Goal: Information Seeking & Learning: Check status

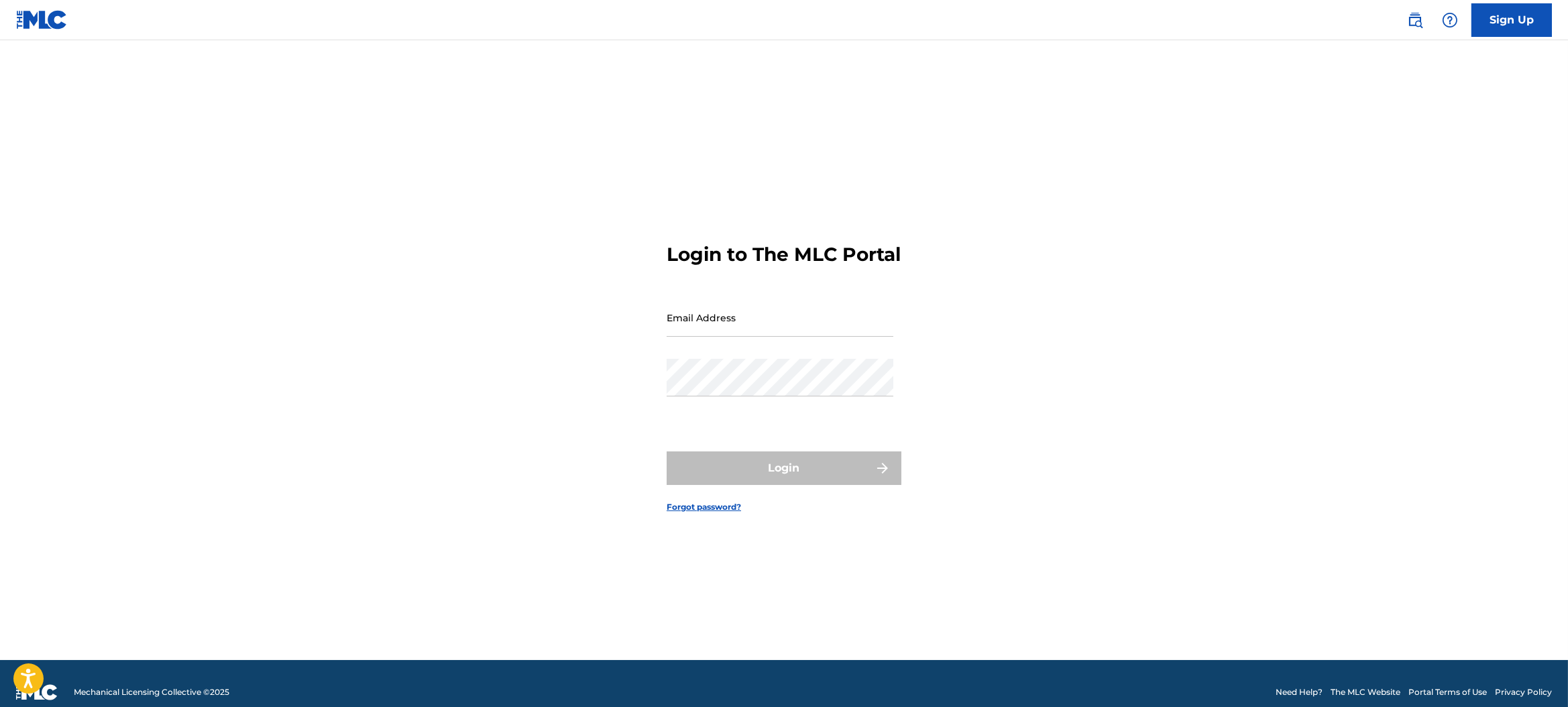
drag, startPoint x: 0, startPoint y: 0, endPoint x: 796, endPoint y: 328, distance: 860.9
click at [797, 355] on div "Email Address" at bounding box center [780, 328] width 227 height 60
click at [796, 328] on input "Email Address" at bounding box center [780, 317] width 227 height 39
type input "[PERSON_NAME][EMAIL_ADDRESS][DOMAIN_NAME]"
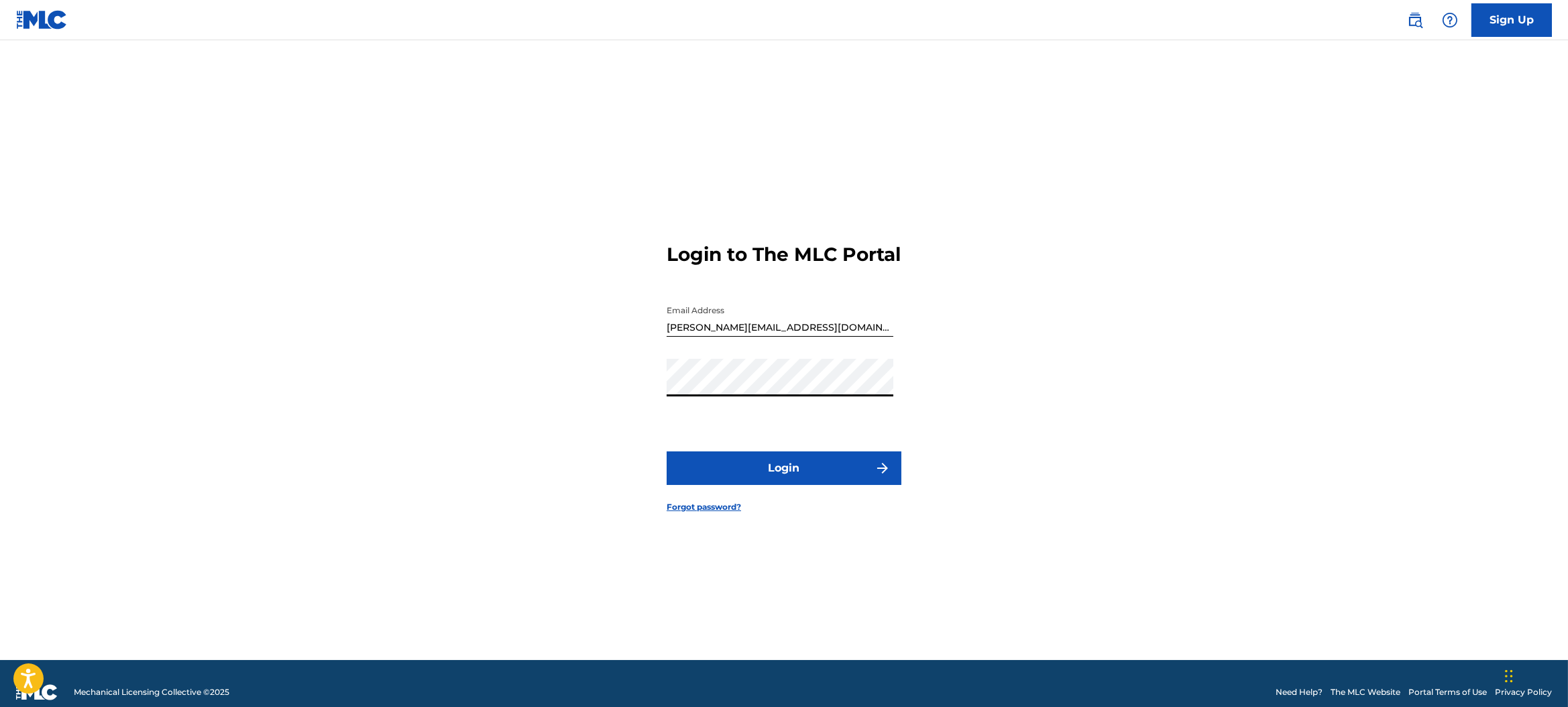
click at [805, 480] on button "Login" at bounding box center [784, 468] width 235 height 33
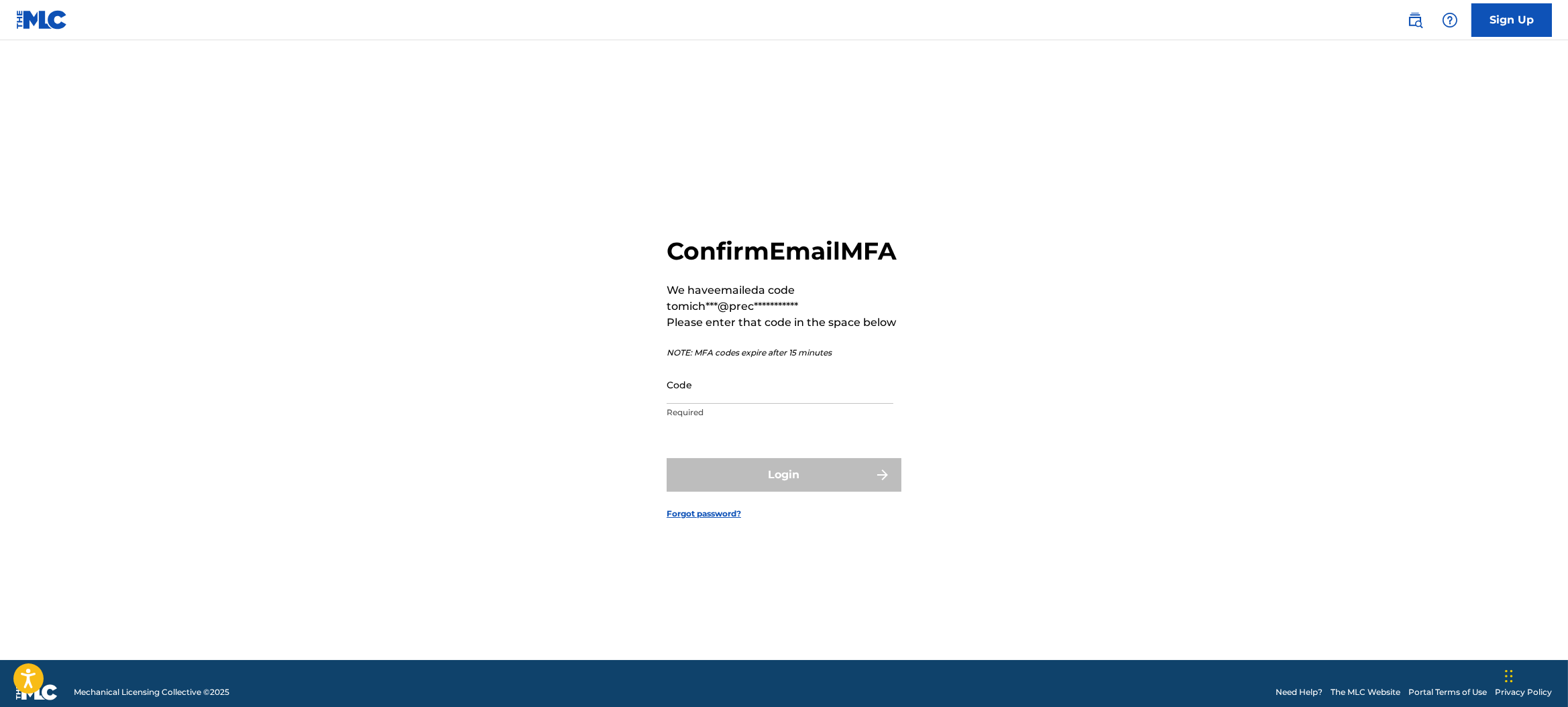
click at [773, 404] on input "Code" at bounding box center [780, 384] width 227 height 39
paste input "260178"
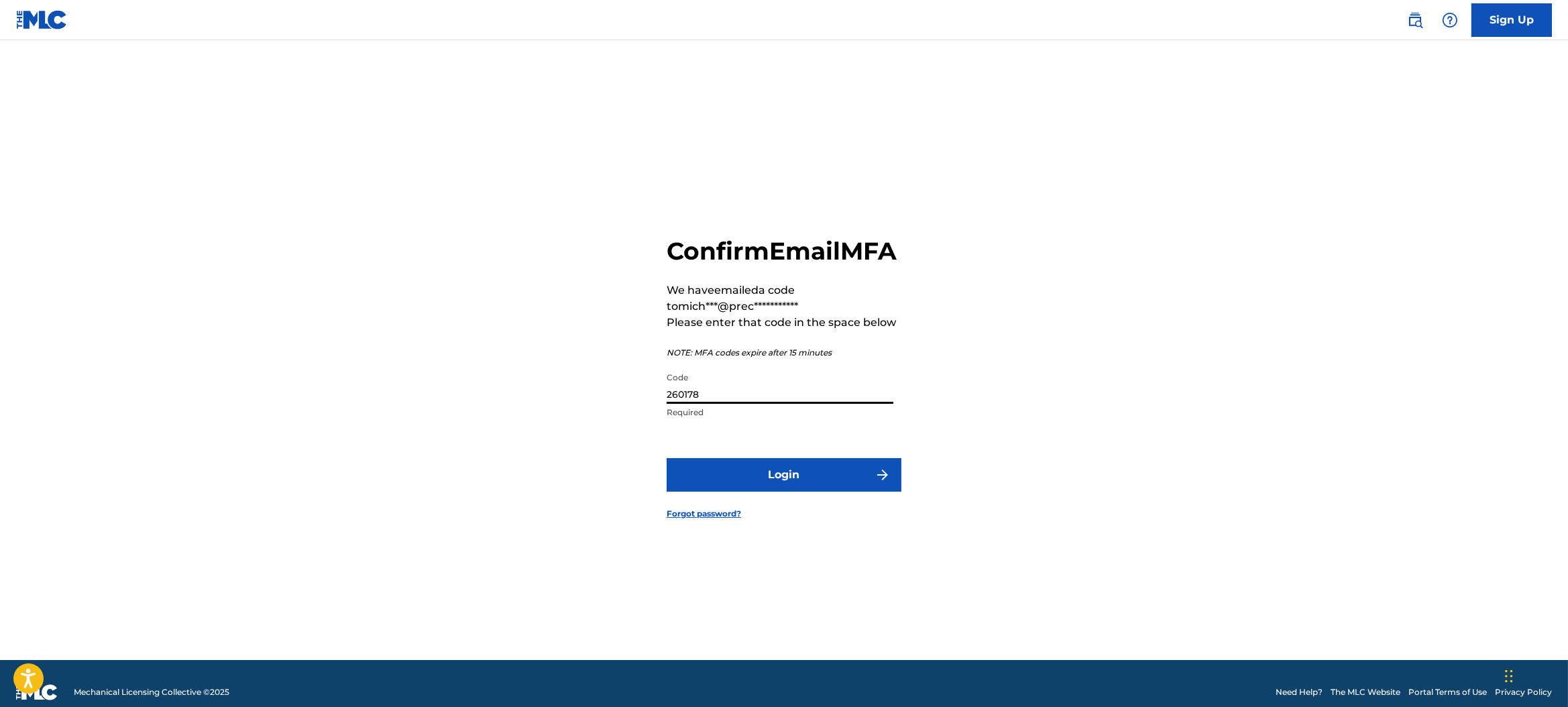
type input "260178"
click at [803, 461] on form "**********" at bounding box center [784, 366] width 235 height 587
click at [795, 488] on button "Login" at bounding box center [784, 475] width 235 height 33
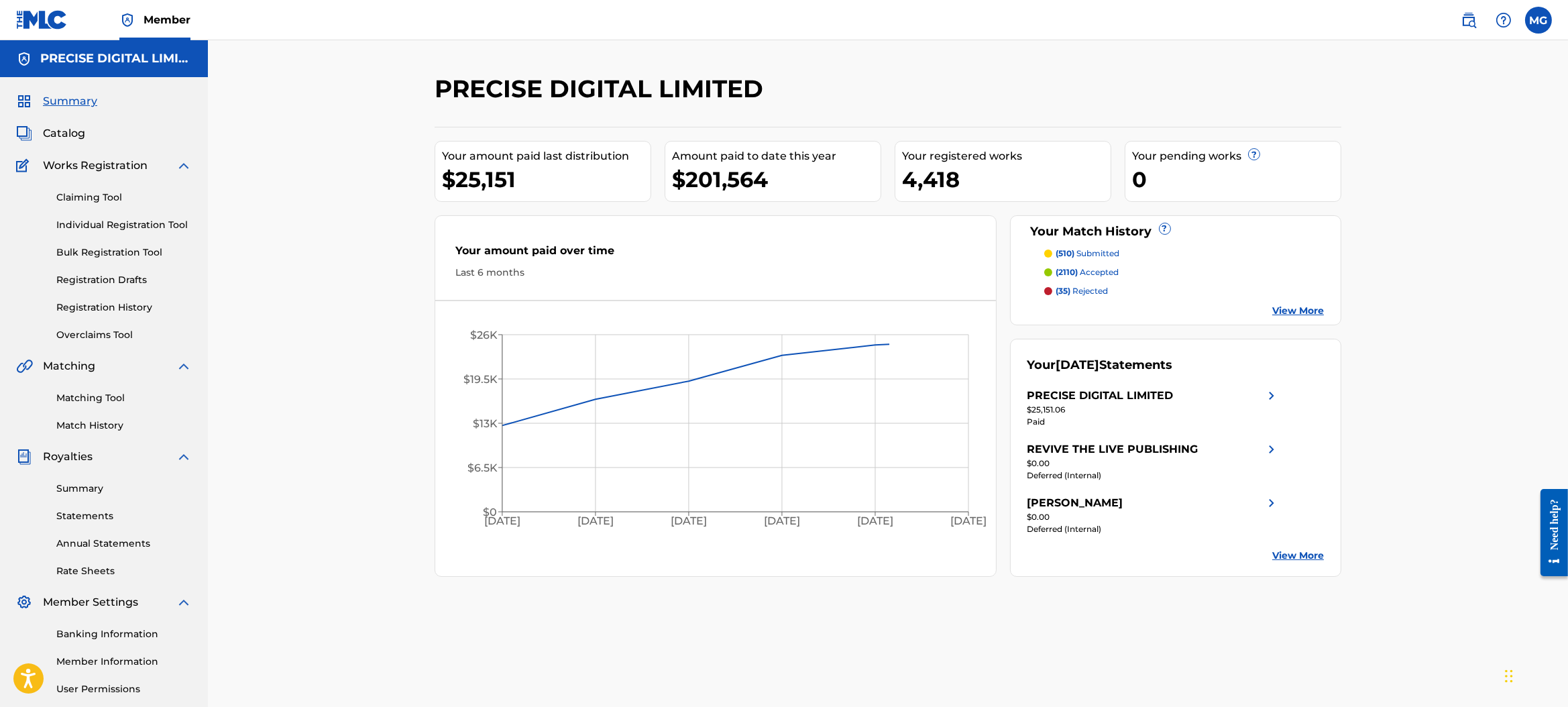
scroll to position [125, 0]
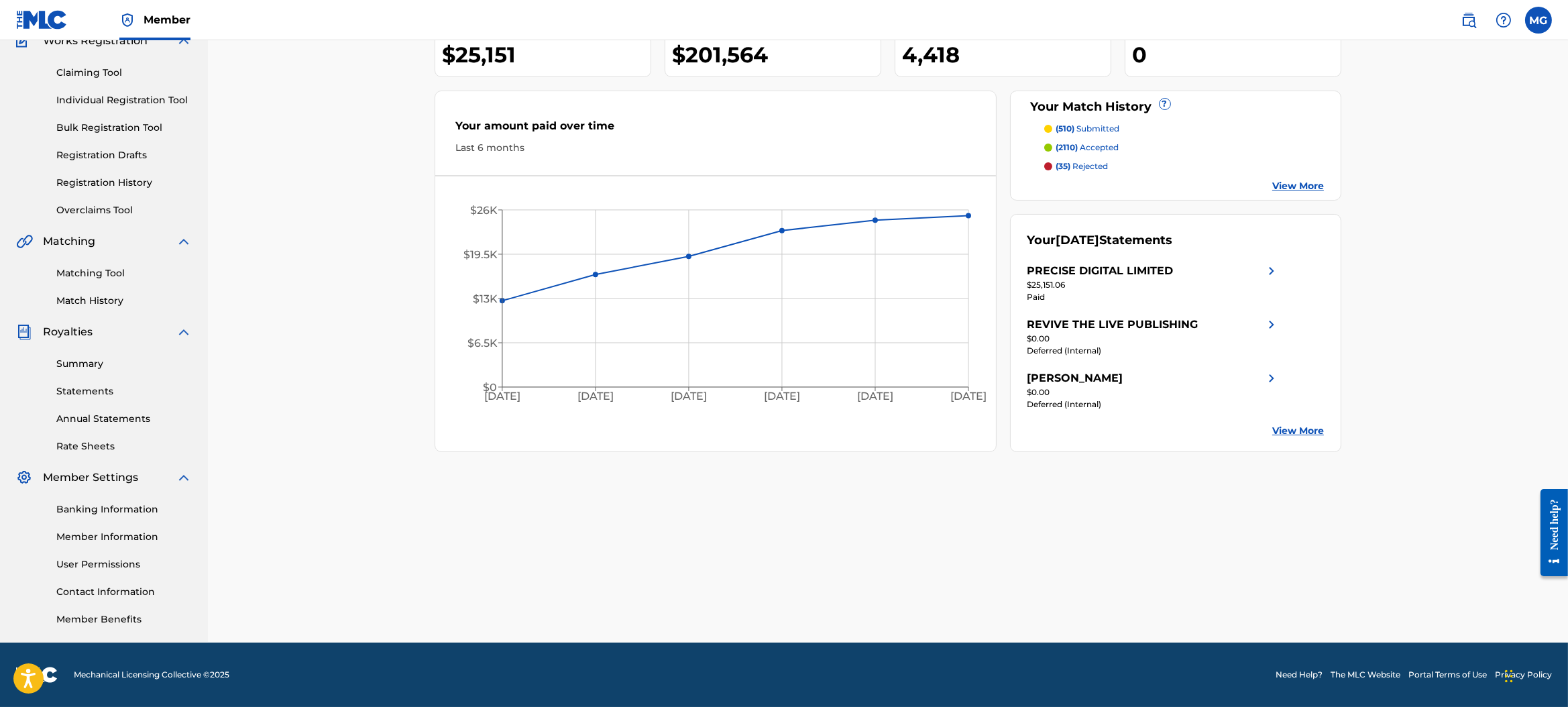
click at [140, 193] on div "Claiming Tool Individual Registration Tool Bulk Registration Tool Registration …" at bounding box center [104, 134] width 176 height 168
click at [143, 184] on link "Registration History" at bounding box center [124, 183] width 135 height 14
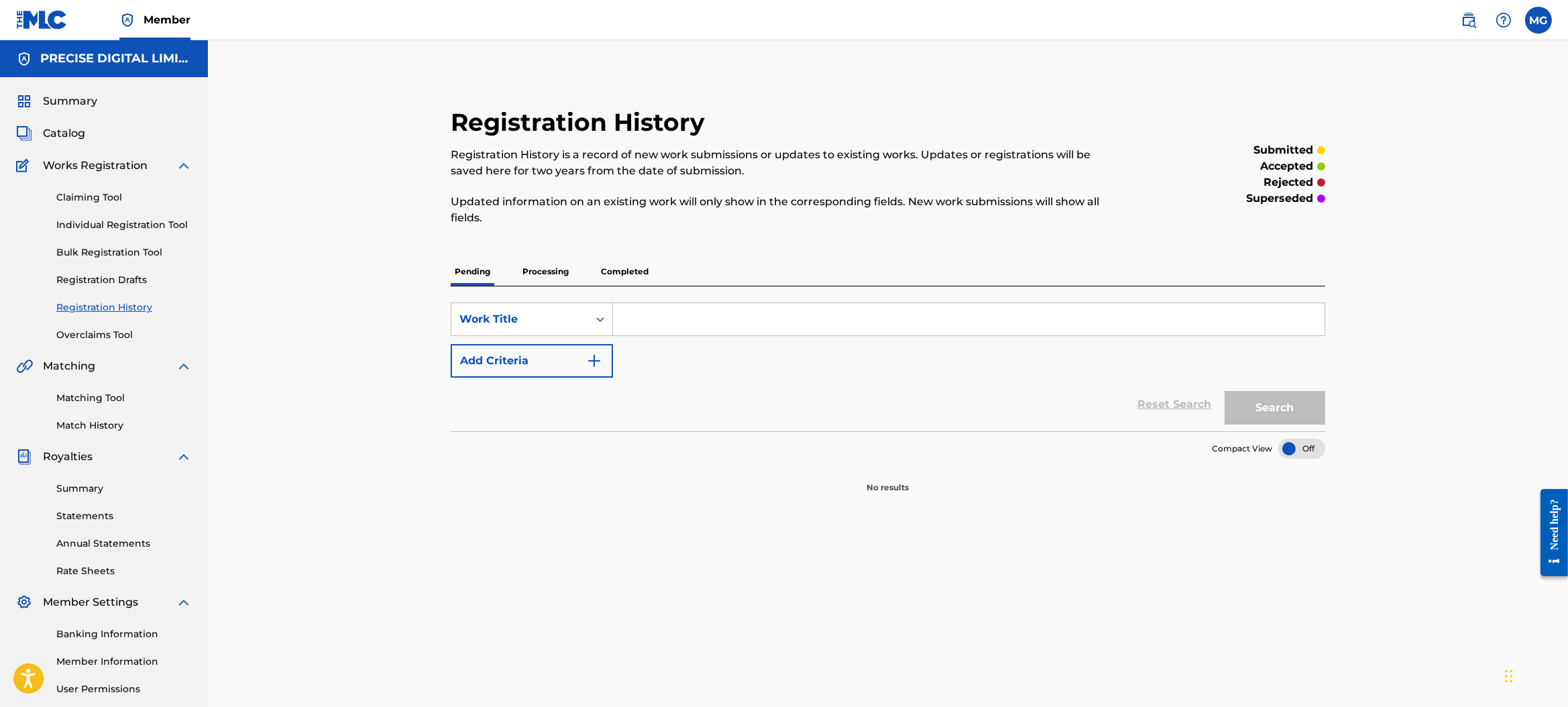
click at [616, 261] on p "Completed" at bounding box center [625, 272] width 56 height 28
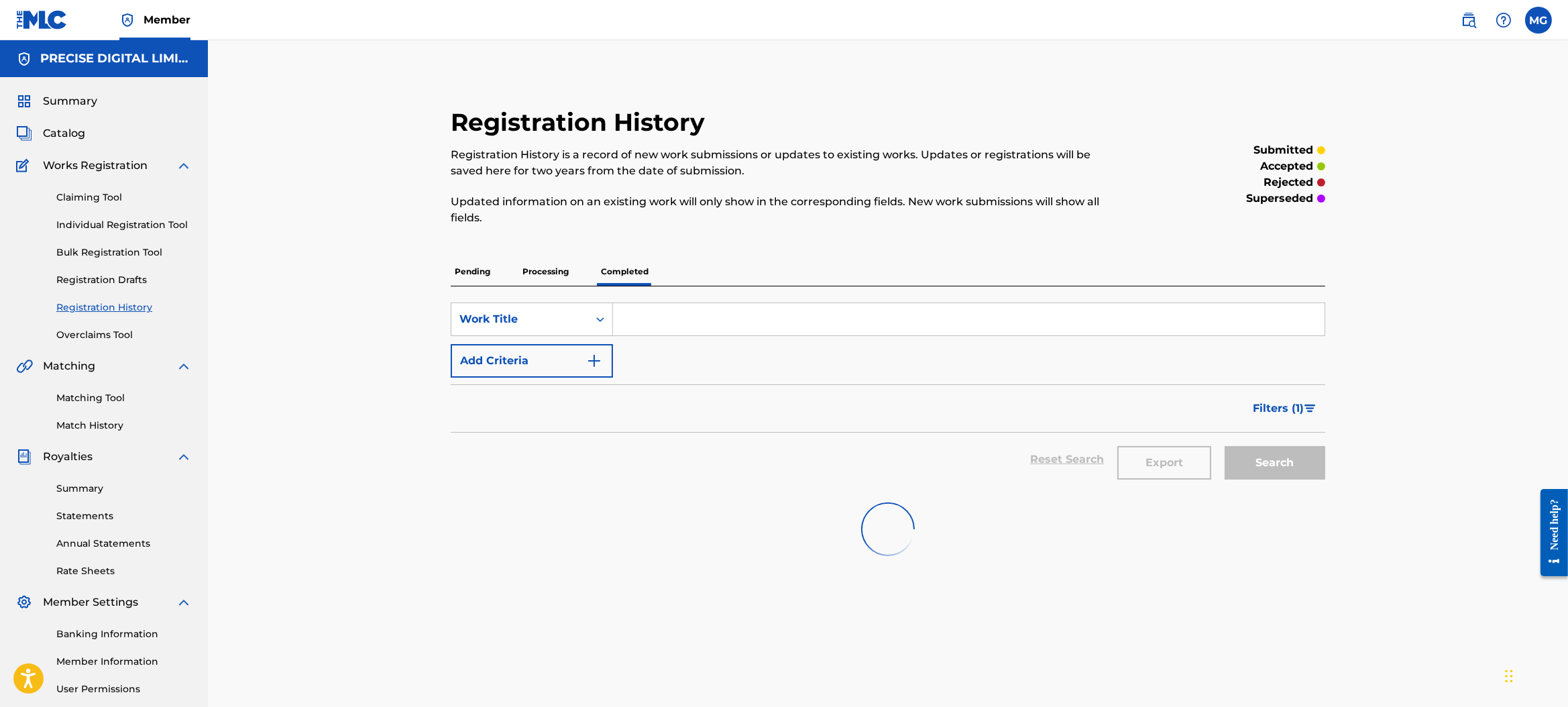
scroll to position [125, 0]
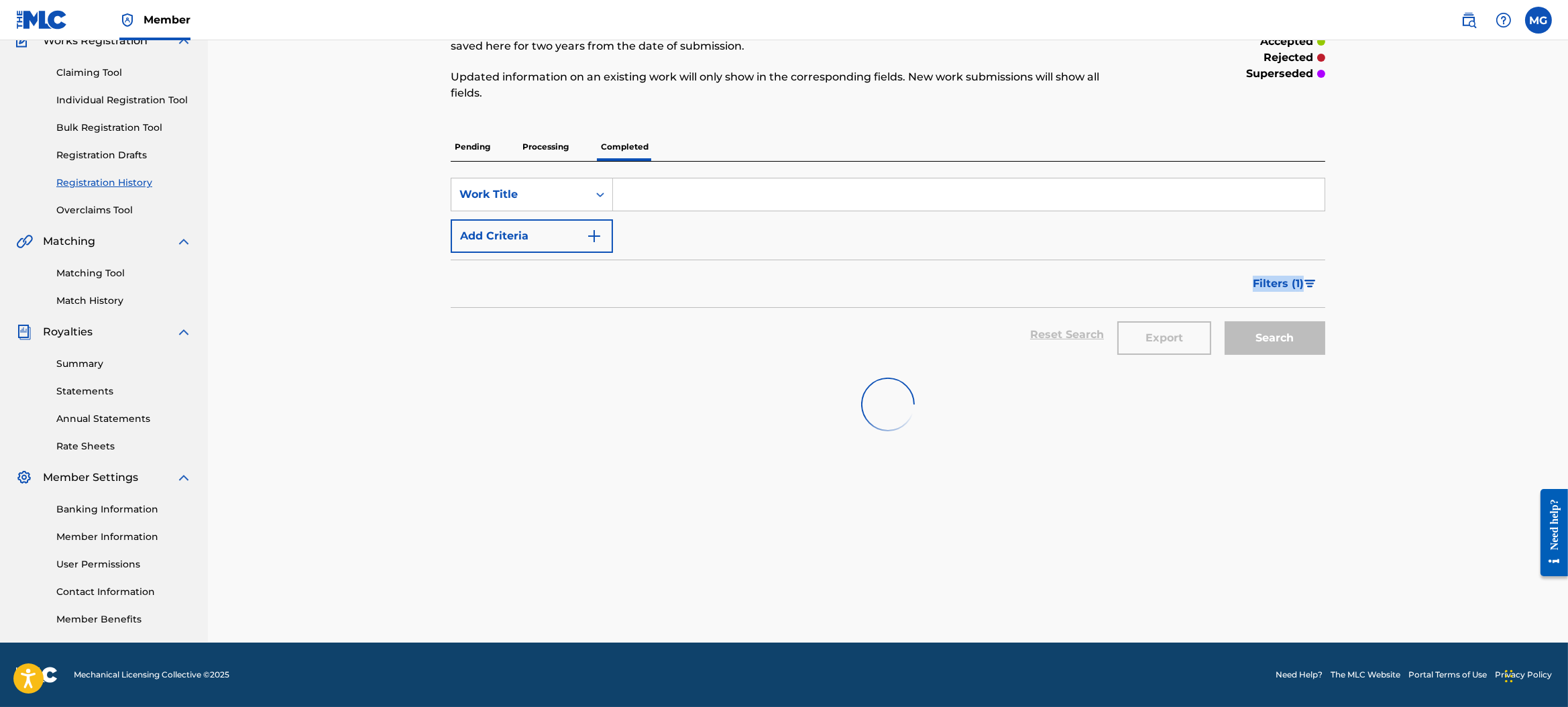
drag, startPoint x: 809, startPoint y: 303, endPoint x: 458, endPoint y: 265, distance: 353.1
click at [531, 277] on div "Filters ( 1 )" at bounding box center [887, 284] width 875 height 48
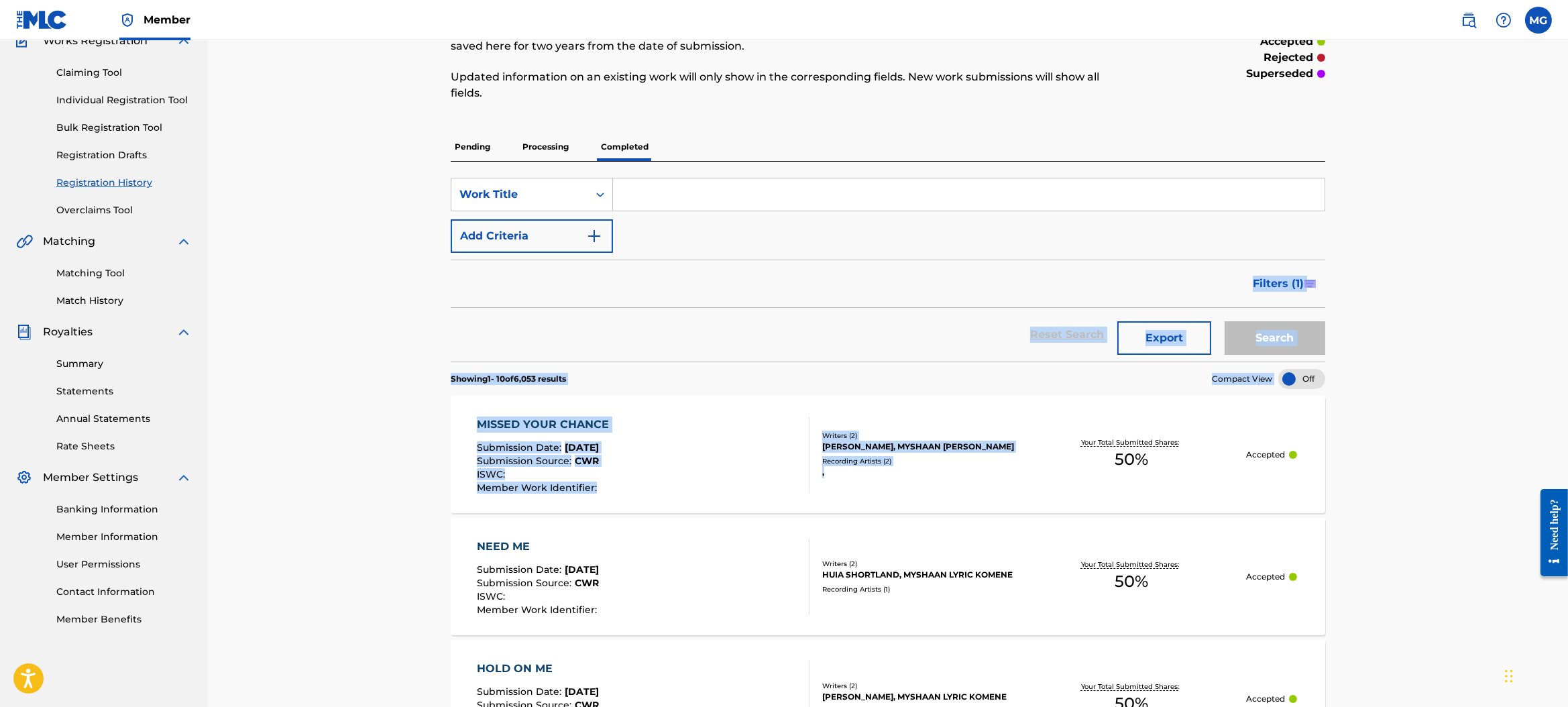
drag, startPoint x: 347, startPoint y: 273, endPoint x: 1039, endPoint y: 369, distance: 698.6
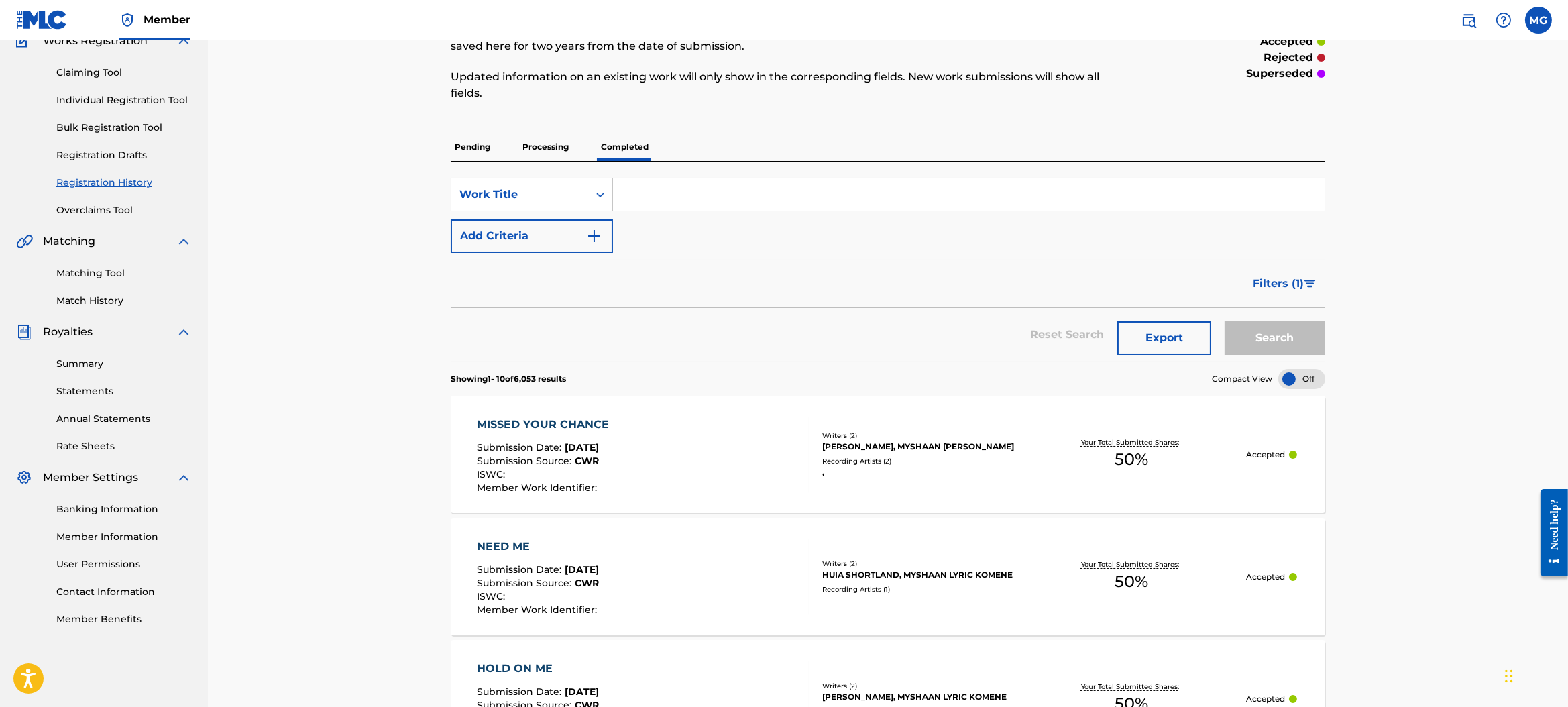
drag, startPoint x: 918, startPoint y: 280, endPoint x: 888, endPoint y: 281, distance: 30.0
click at [918, 280] on div "Filters ( 1 )" at bounding box center [887, 284] width 875 height 48
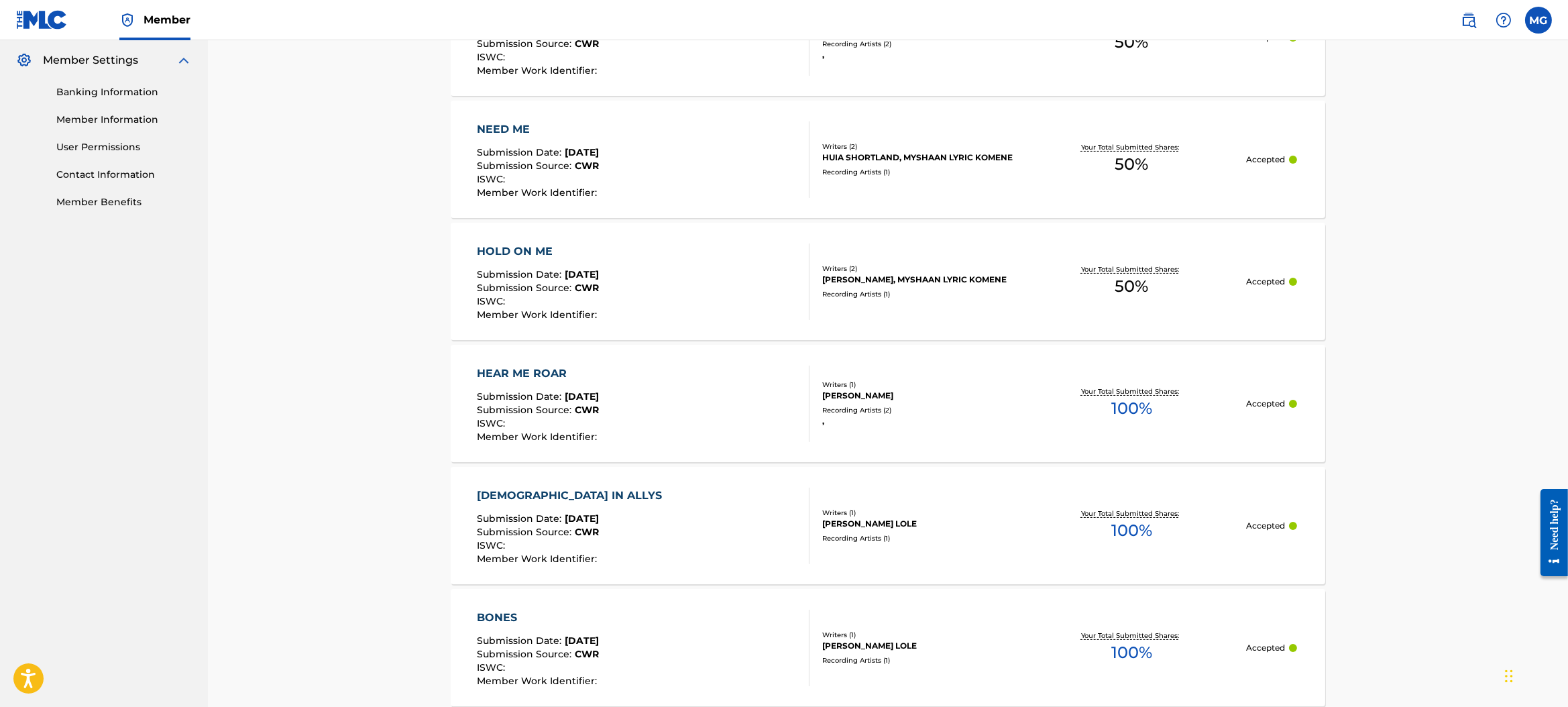
scroll to position [0, 0]
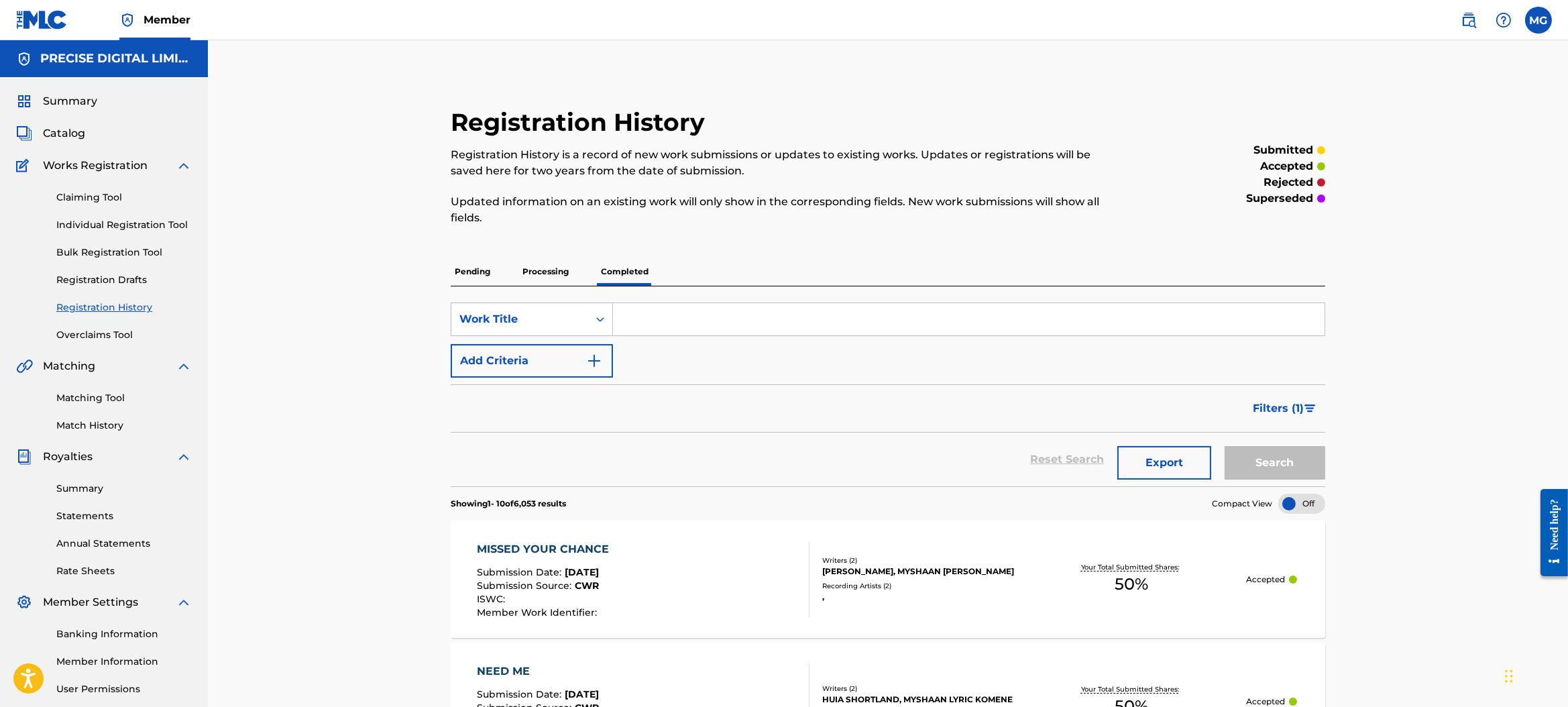
click at [62, 116] on div "Summary Catalog Works Registration Claiming Tool Individual Registration Tool B…" at bounding box center [104, 422] width 208 height 691
click at [68, 100] on span "Summary" at bounding box center [70, 101] width 55 height 16
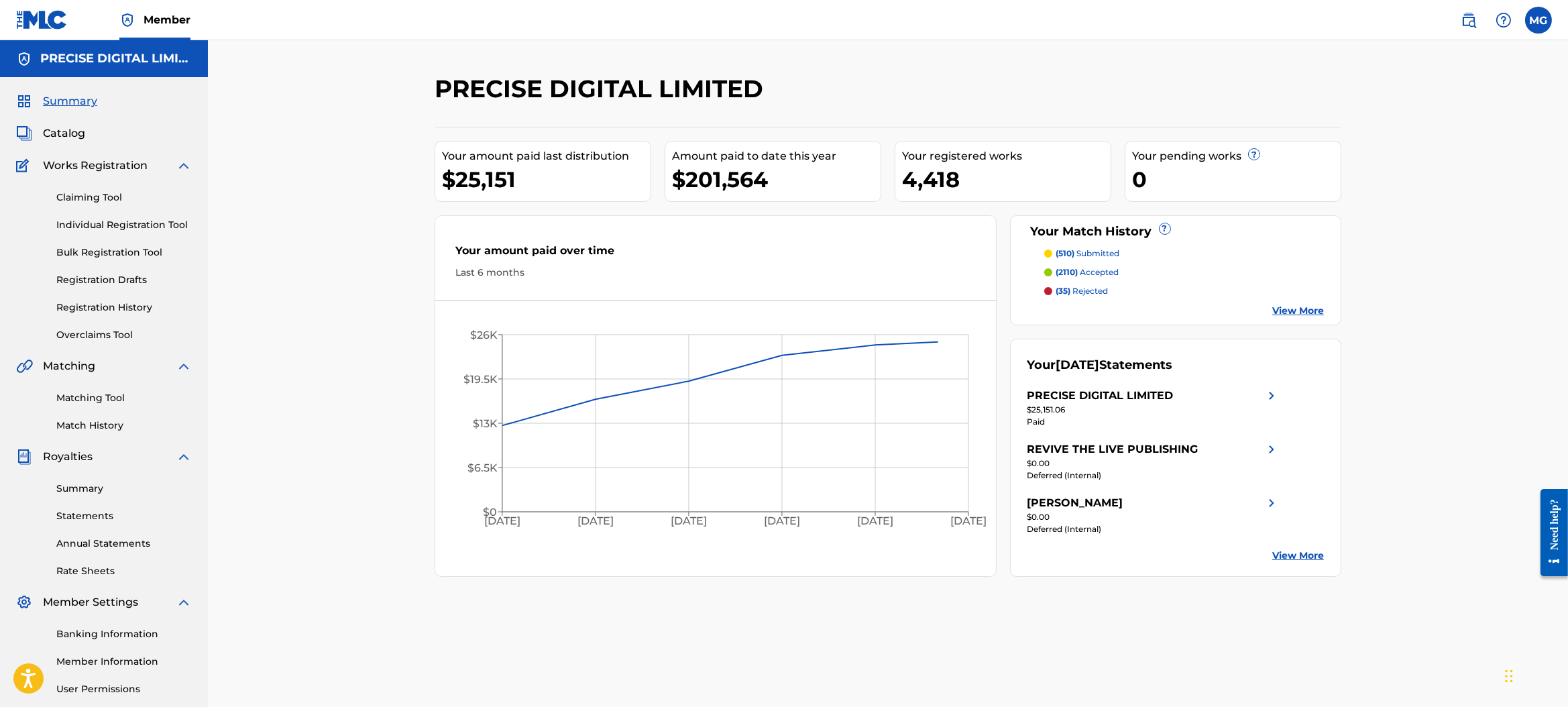
click at [107, 392] on link "Matching Tool" at bounding box center [124, 399] width 135 height 14
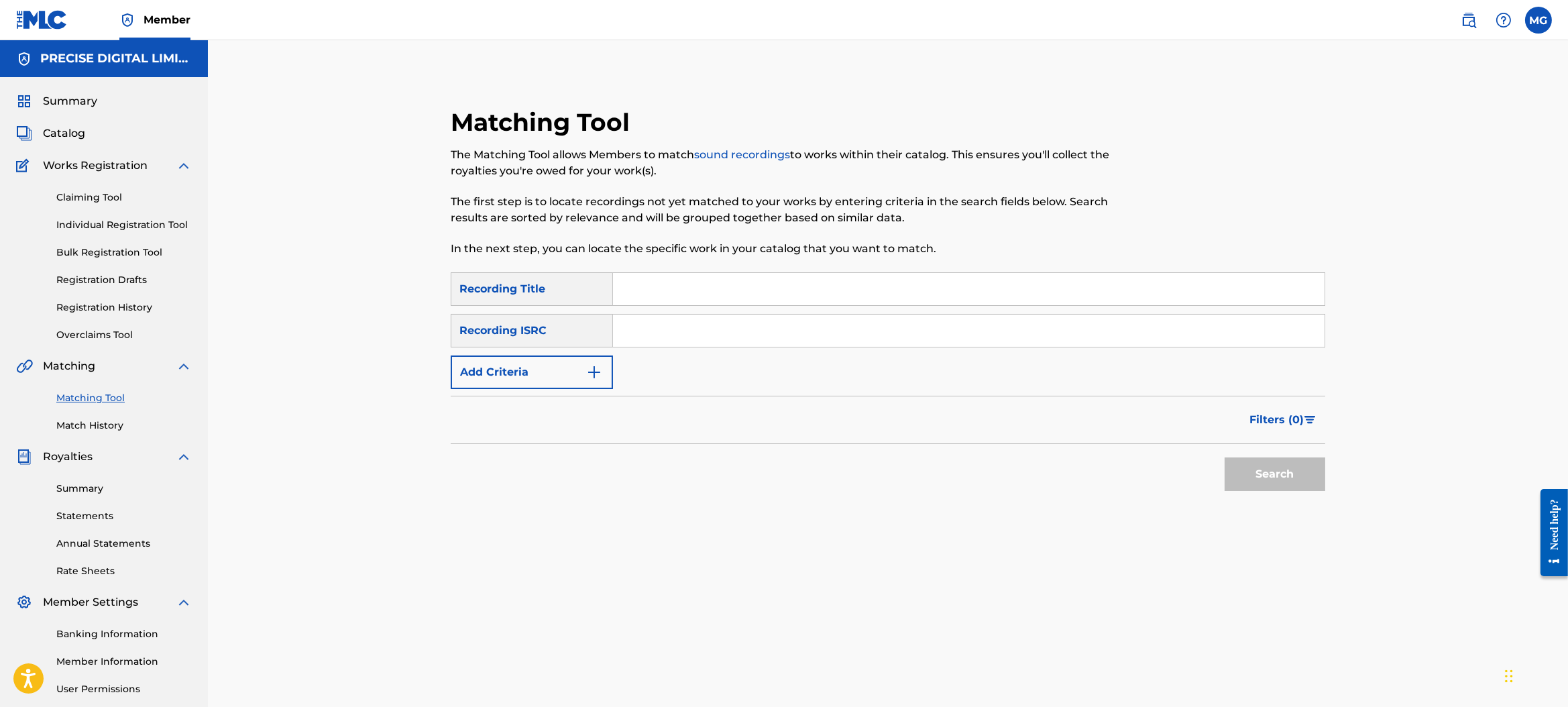
click at [155, 421] on link "Match History" at bounding box center [124, 426] width 135 height 14
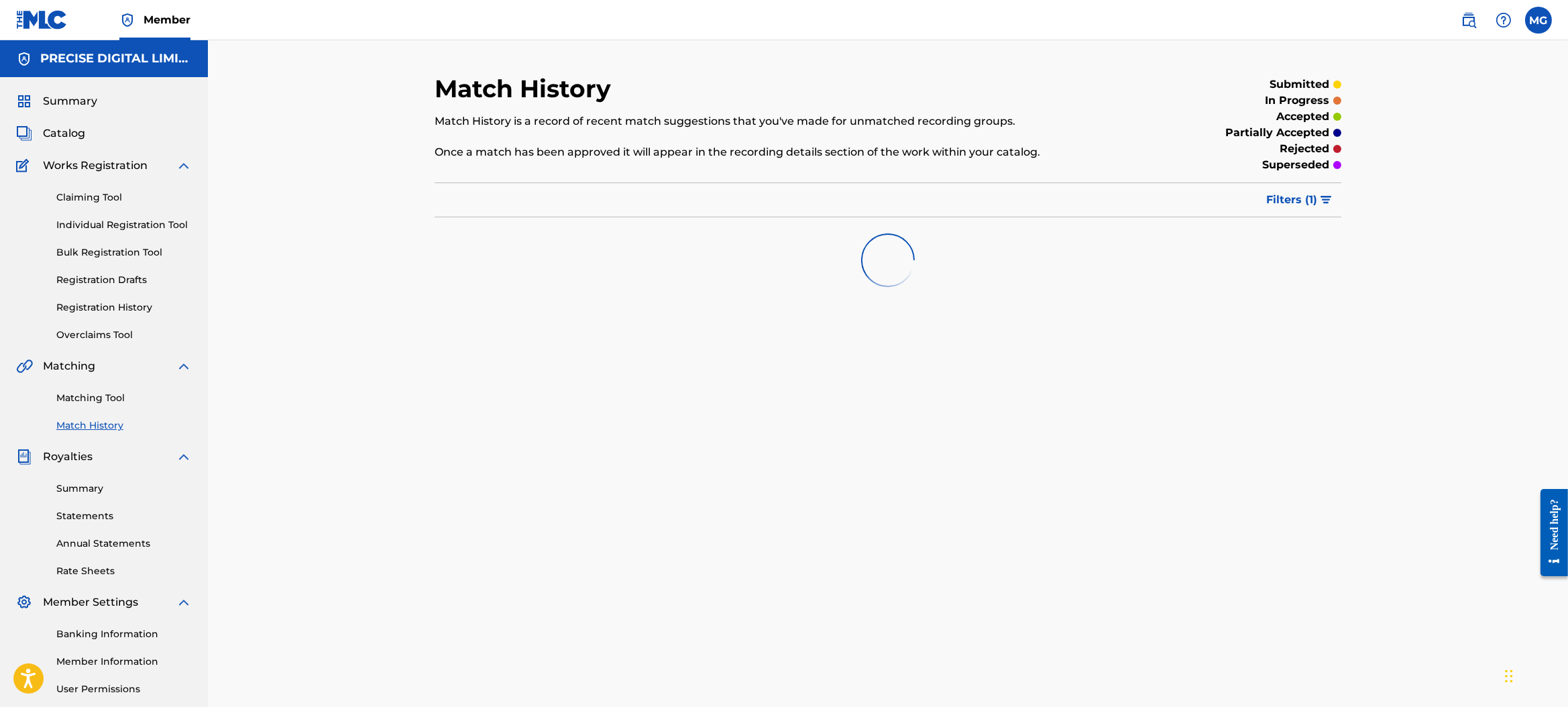
click at [134, 400] on link "Matching Tool" at bounding box center [124, 399] width 135 height 14
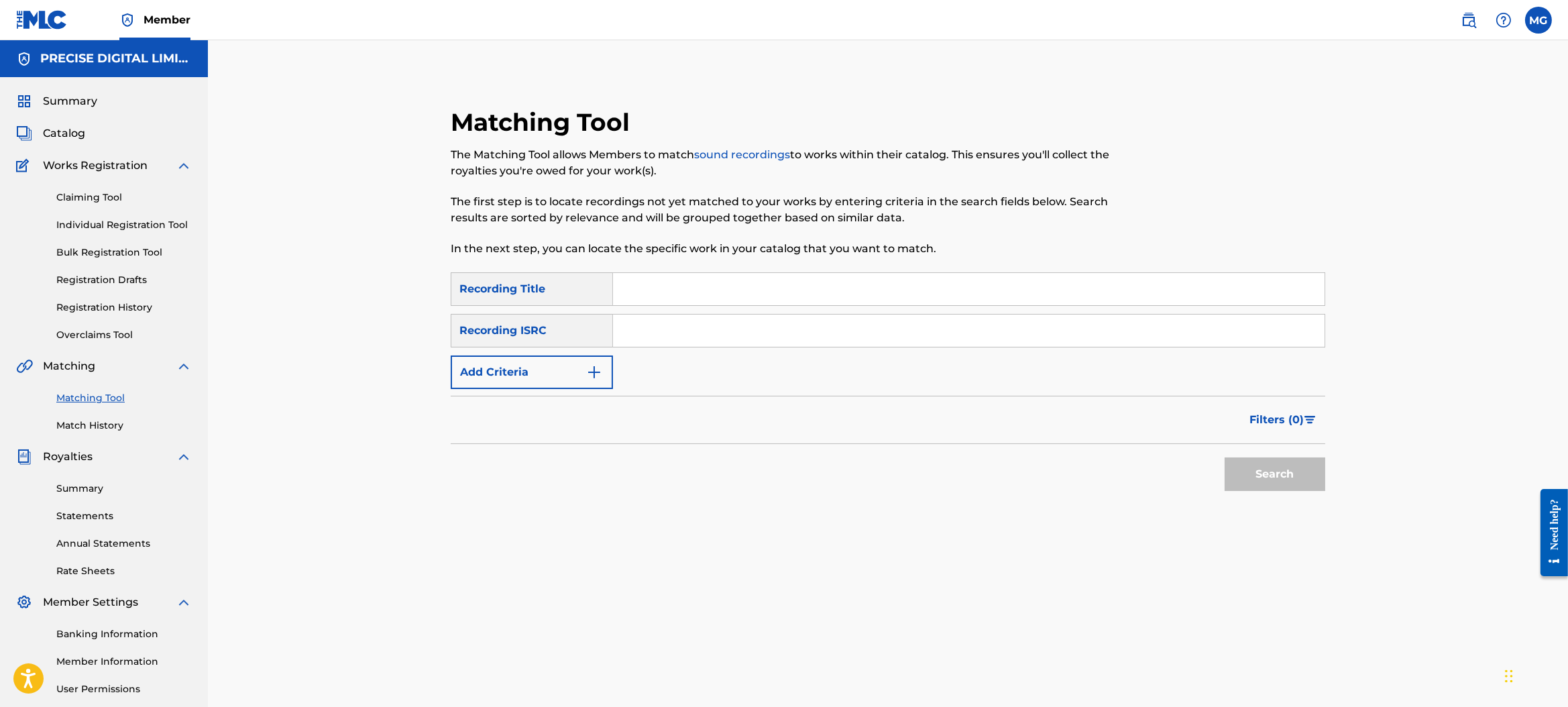
click at [131, 421] on link "Match History" at bounding box center [124, 426] width 135 height 14
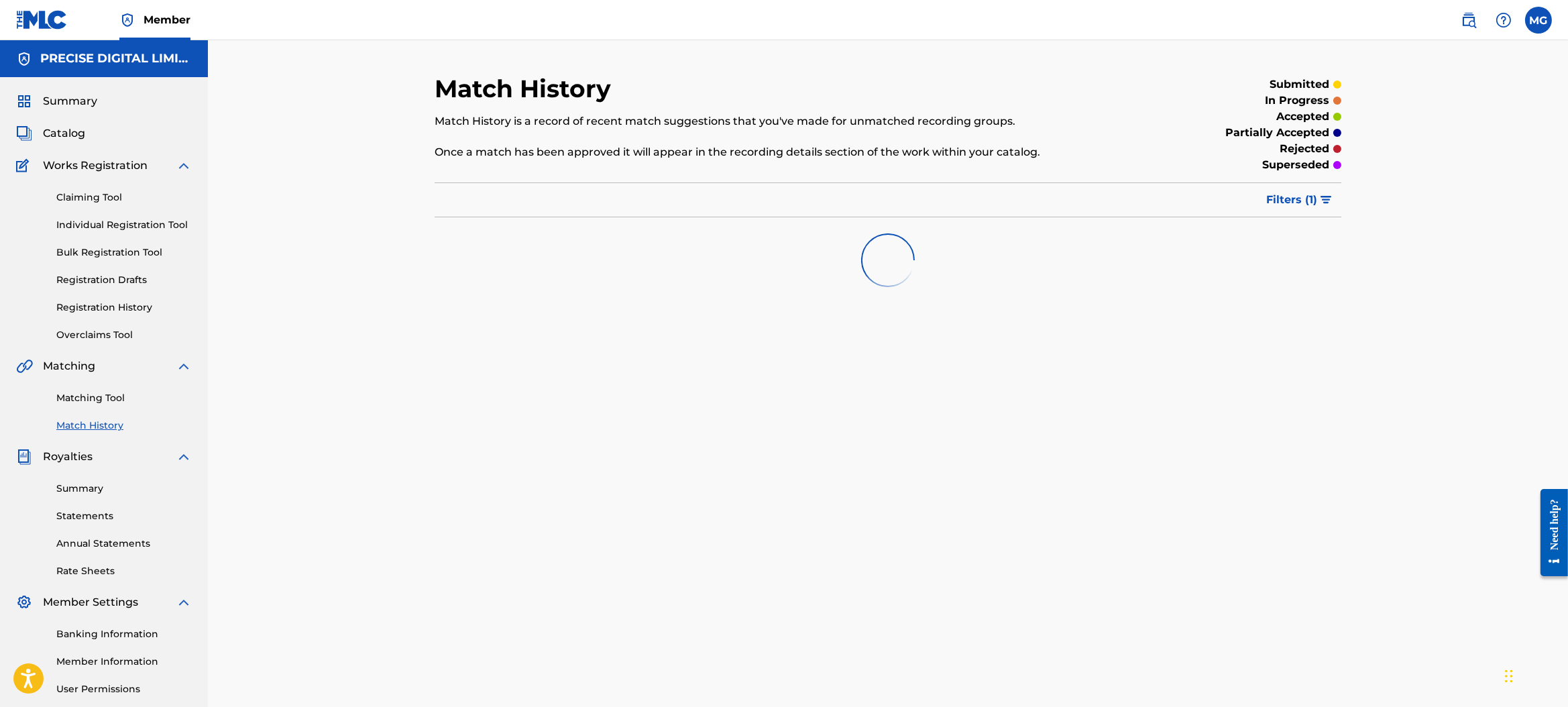
click at [143, 402] on link "Matching Tool" at bounding box center [124, 399] width 135 height 14
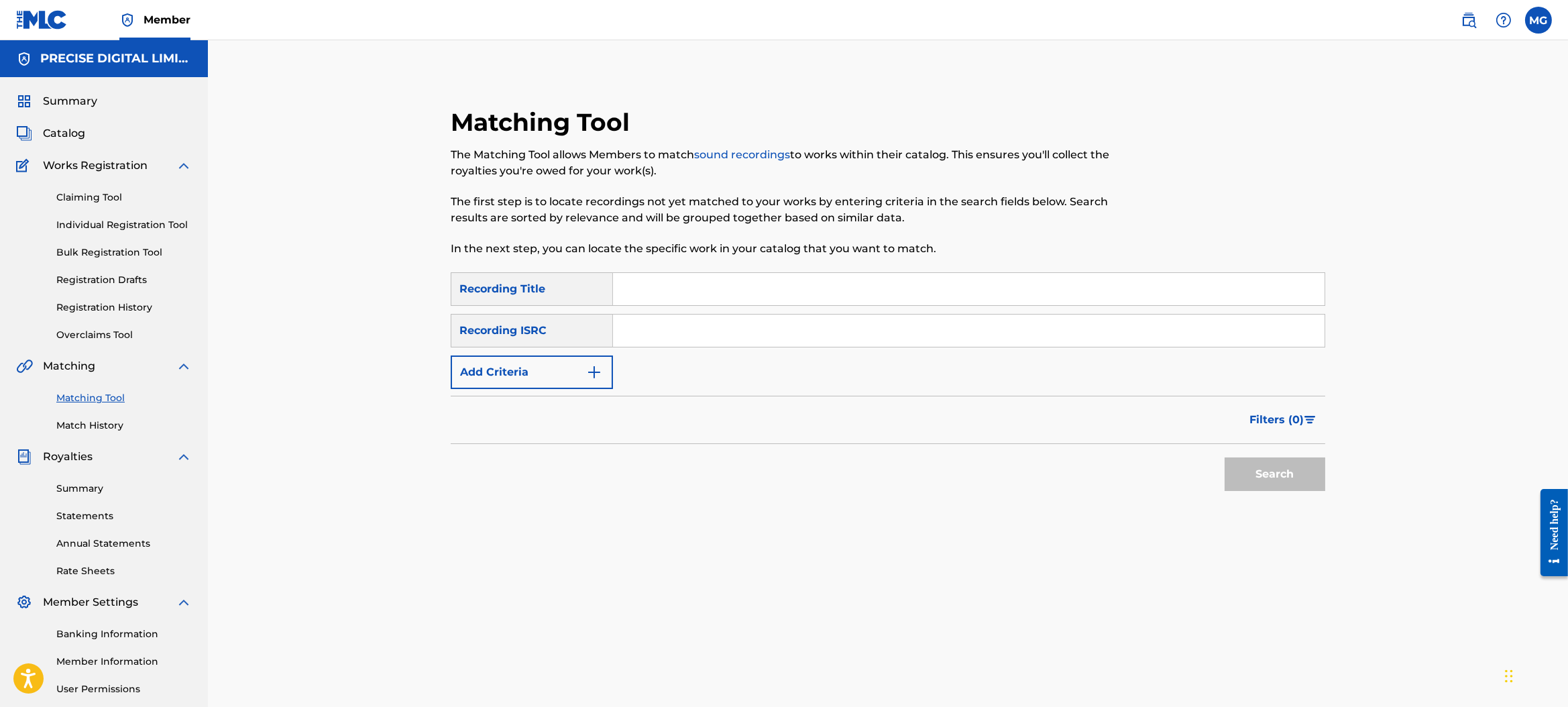
click at [133, 424] on link "Match History" at bounding box center [124, 426] width 135 height 14
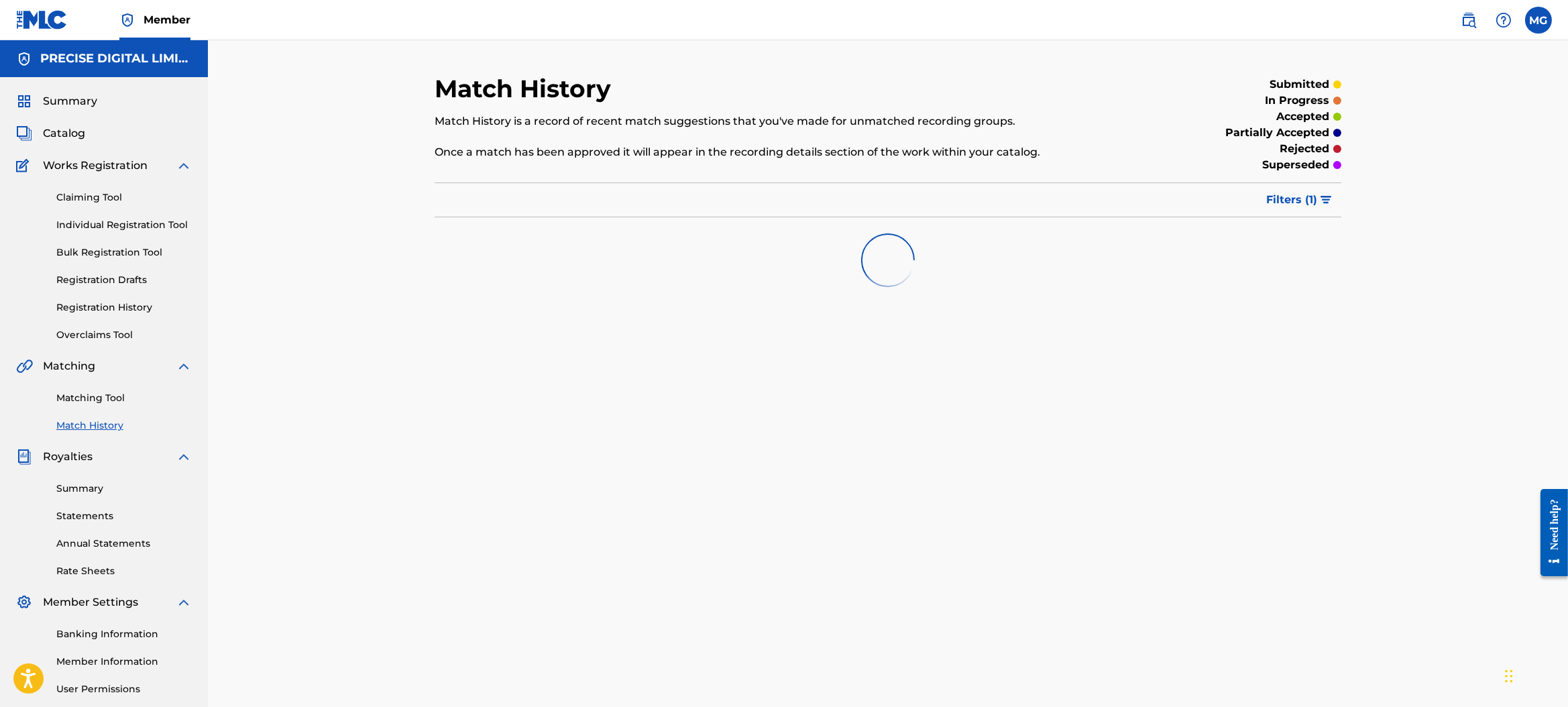
click at [149, 389] on div "Matching Tool Match History" at bounding box center [104, 403] width 176 height 58
click at [145, 392] on link "Matching Tool" at bounding box center [124, 396] width 135 height 14
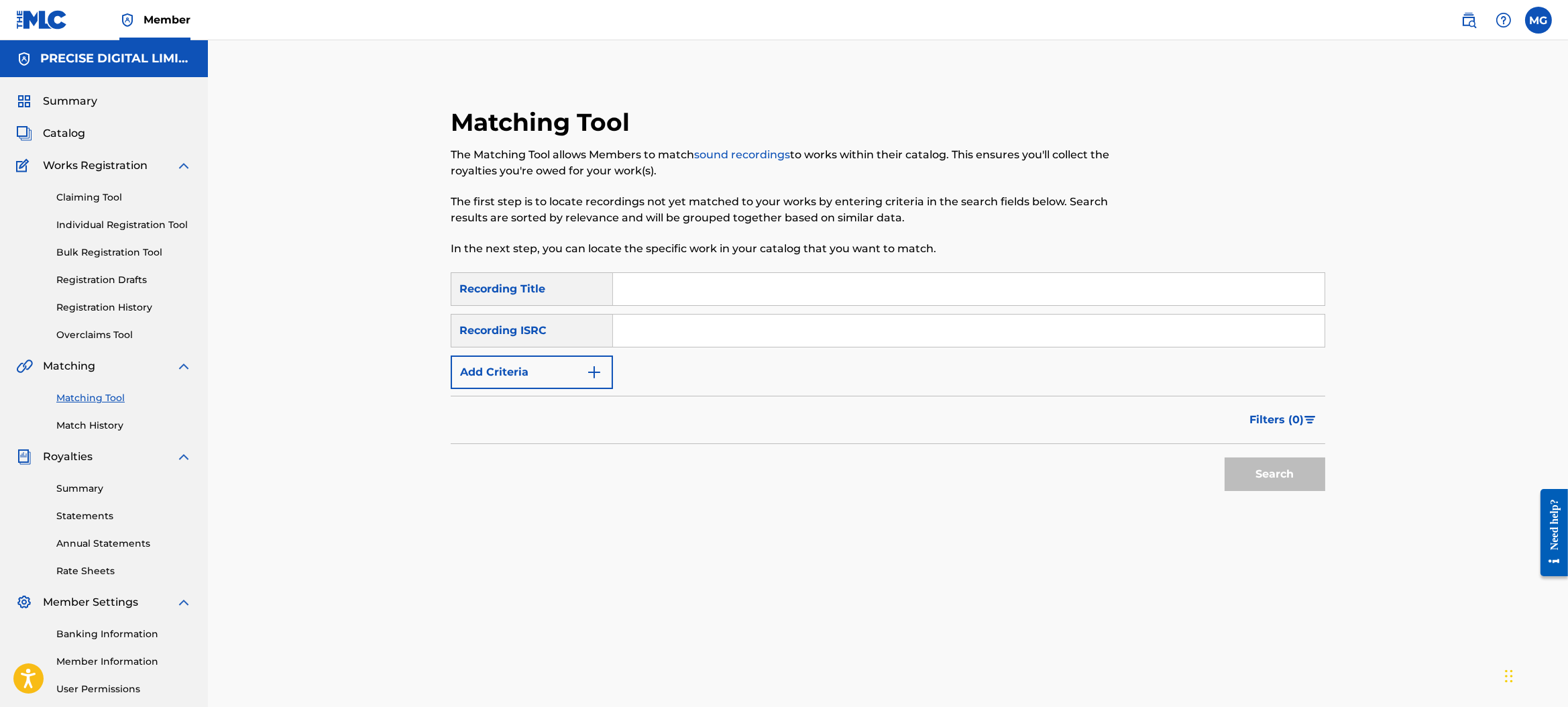
click at [124, 412] on div "Matching Tool Match History" at bounding box center [104, 403] width 176 height 58
click at [113, 427] on link "Match History" at bounding box center [124, 426] width 135 height 14
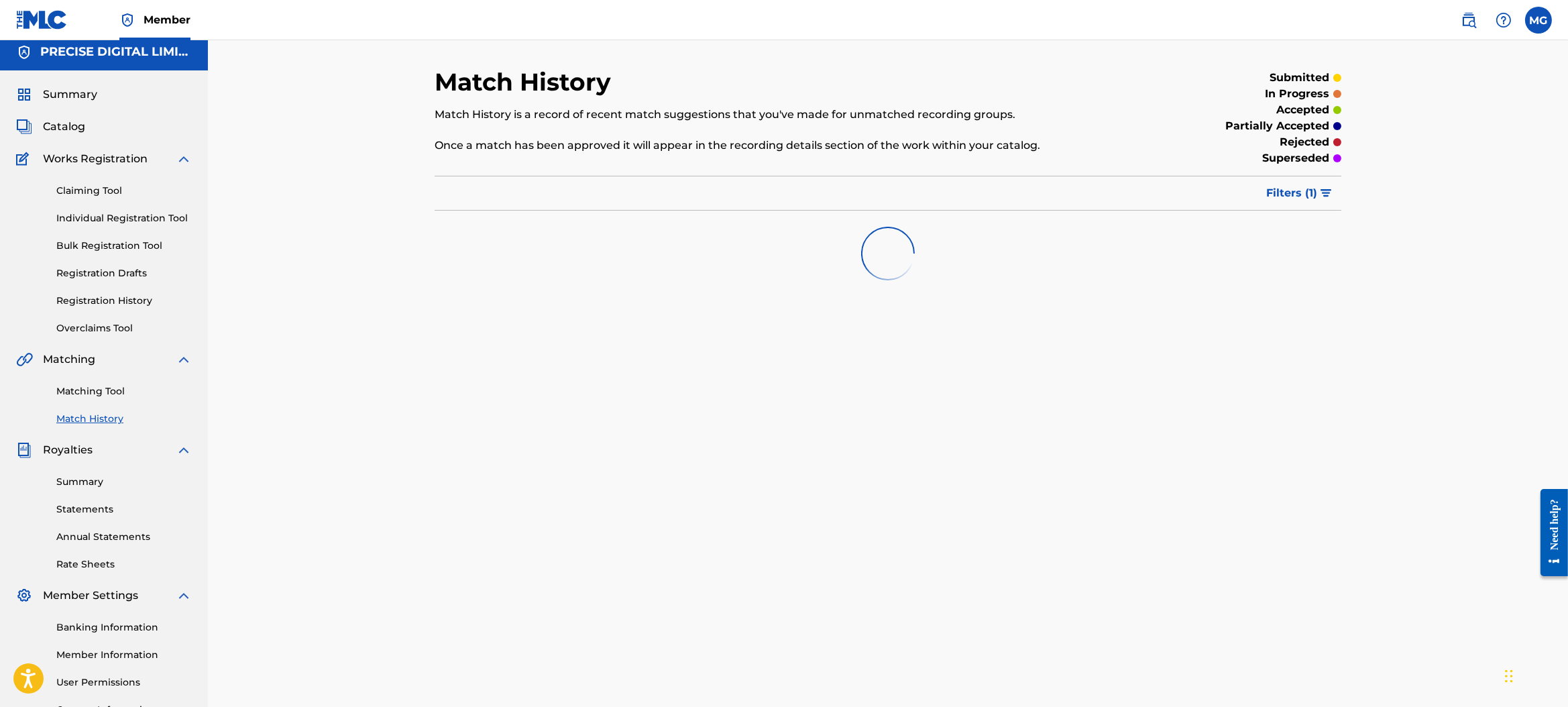
scroll to position [10, 0]
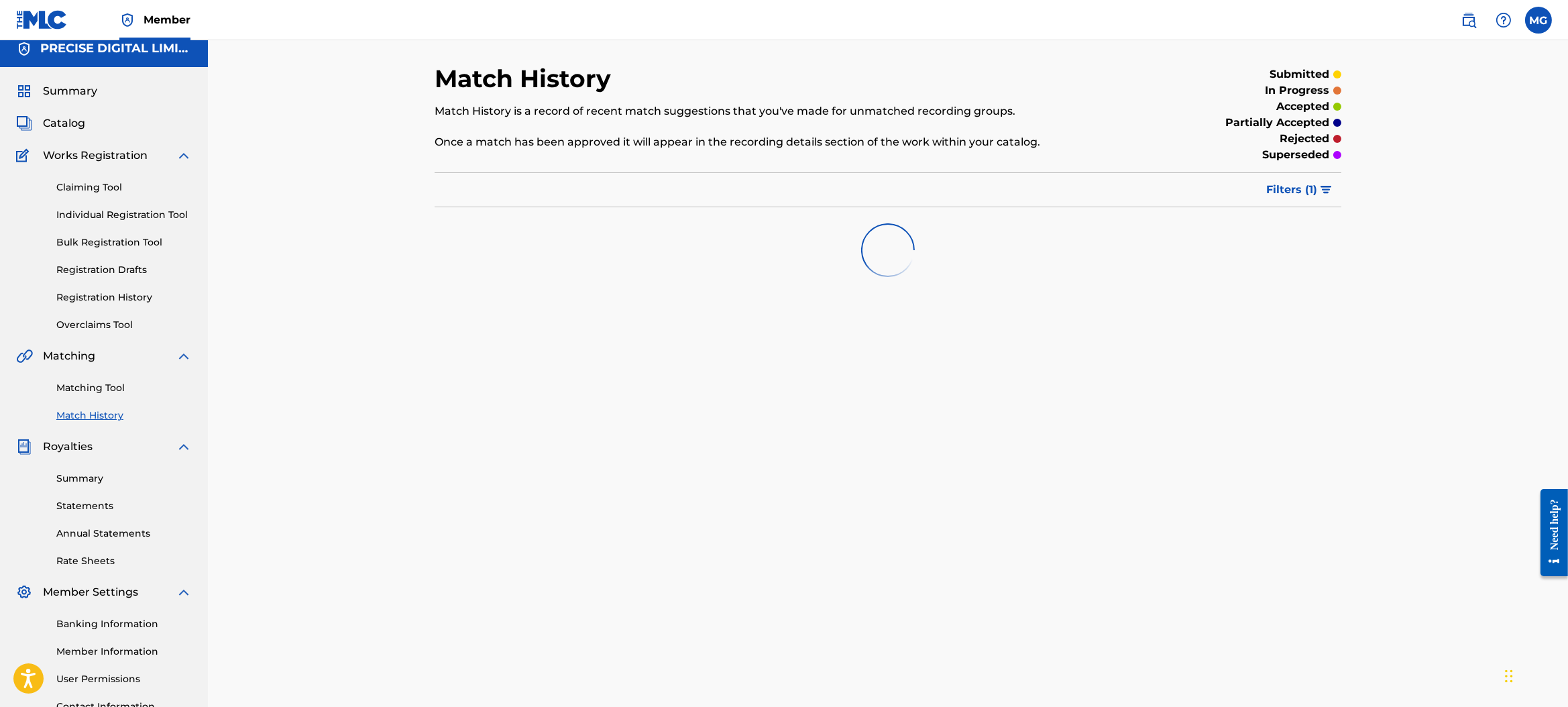
click at [98, 532] on link "Annual Statements" at bounding box center [124, 534] width 135 height 14
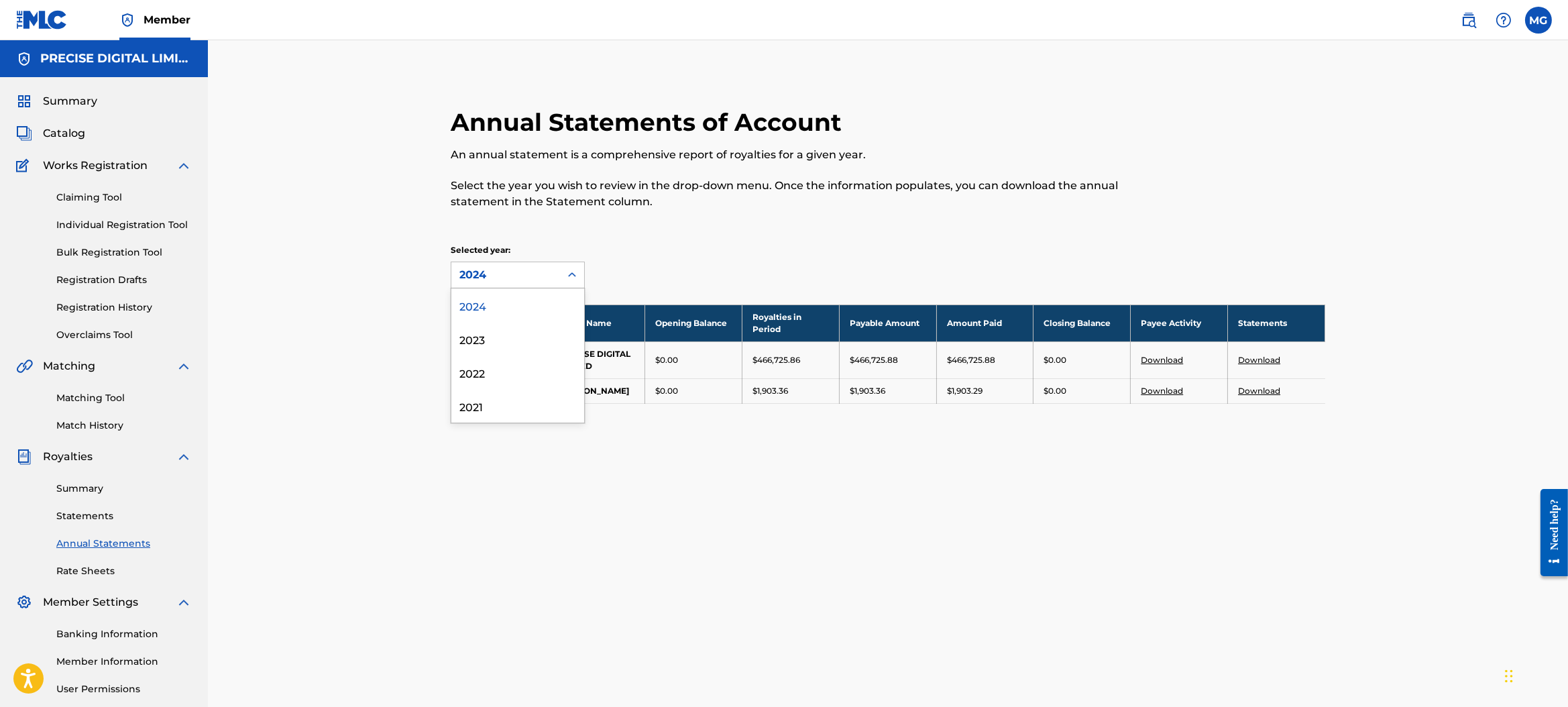
drag, startPoint x: 571, startPoint y: 278, endPoint x: 547, endPoint y: 280, distance: 24.1
click at [570, 278] on icon at bounding box center [571, 275] width 13 height 13
click at [76, 513] on link "Statements" at bounding box center [124, 516] width 135 height 14
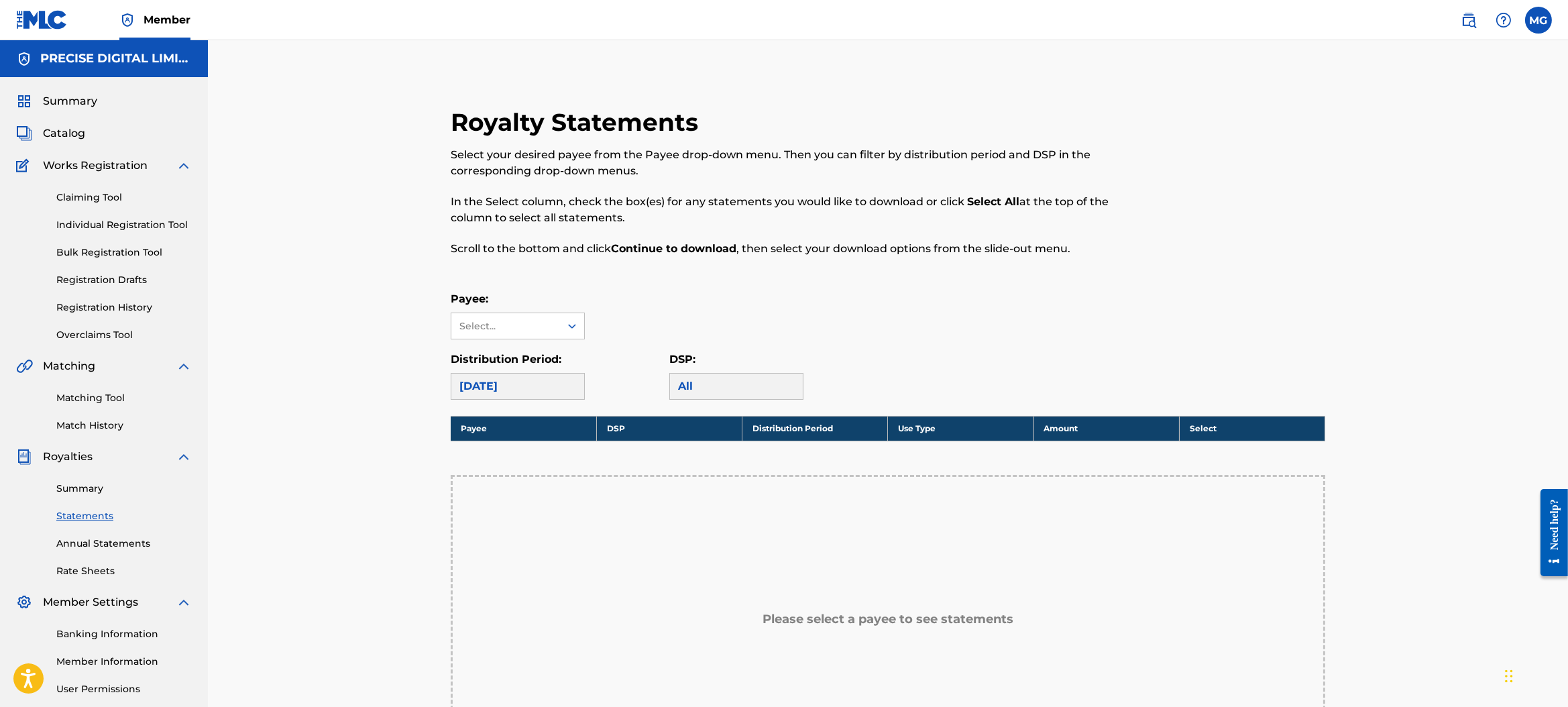
drag, startPoint x: 613, startPoint y: 300, endPoint x: 576, endPoint y: 320, distance: 42.1
click at [613, 300] on div "Payee: Select..." at bounding box center [887, 315] width 875 height 48
click at [576, 320] on icon at bounding box center [571, 326] width 13 height 13
click at [535, 375] on div "PRECISE DIGITAL LIMITED" at bounding box center [518, 364] width 133 height 49
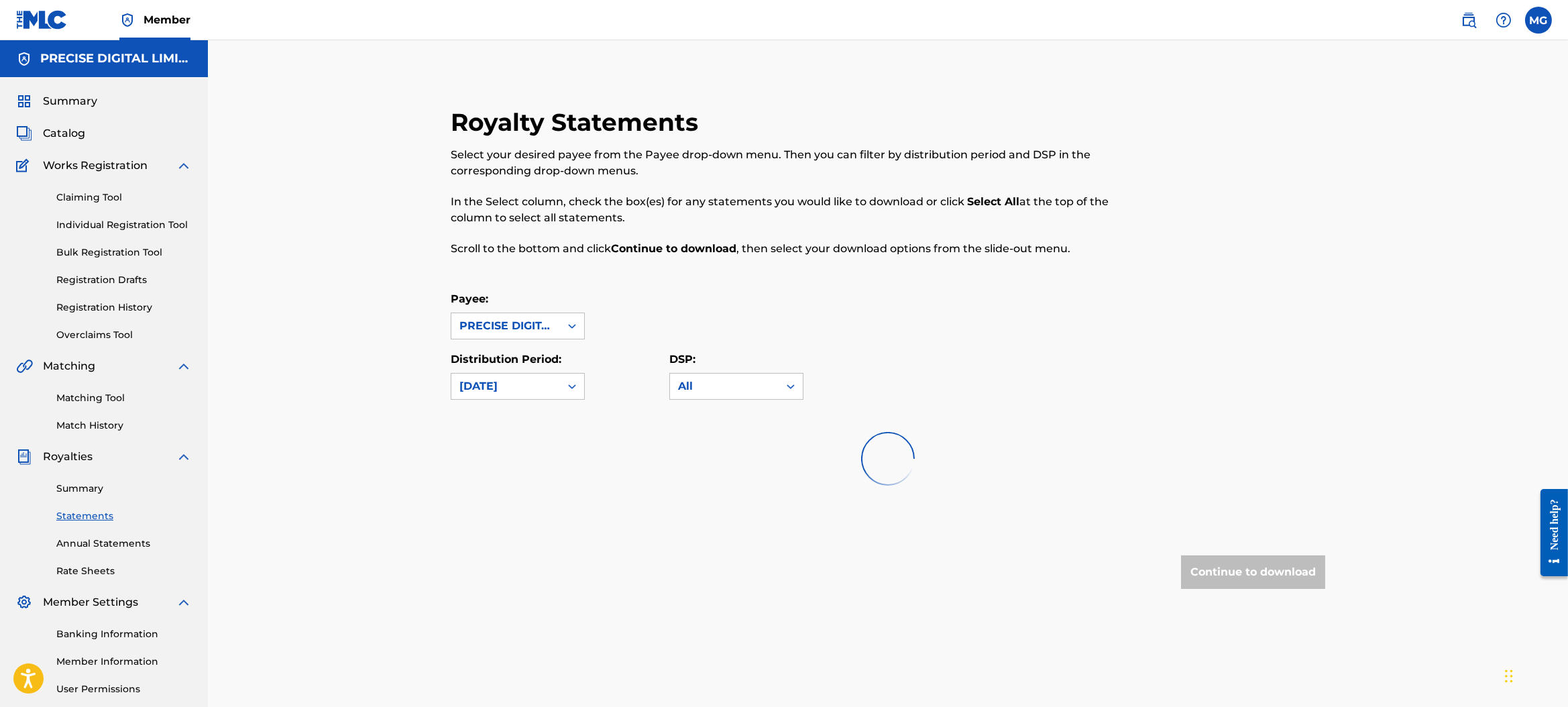
drag, startPoint x: 159, startPoint y: 499, endPoint x: 86, endPoint y: 479, distance: 75.7
click at [159, 499] on div "Summary Statements Annual Statements Rate Sheets" at bounding box center [104, 522] width 176 height 114
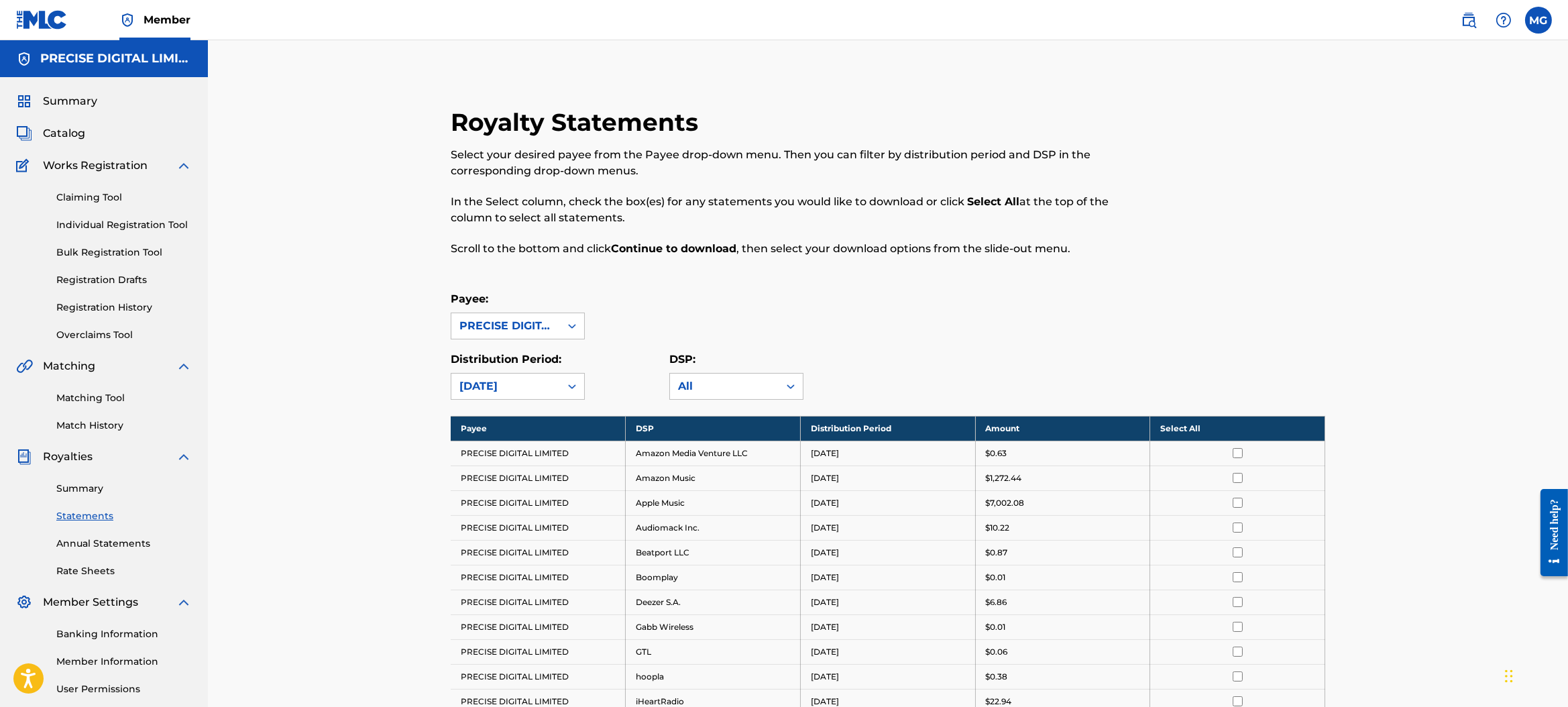
click at [86, 479] on div "Summary Statements Annual Statements Rate Sheets" at bounding box center [104, 522] width 176 height 114
click at [84, 490] on link "Summary" at bounding box center [124, 489] width 135 height 14
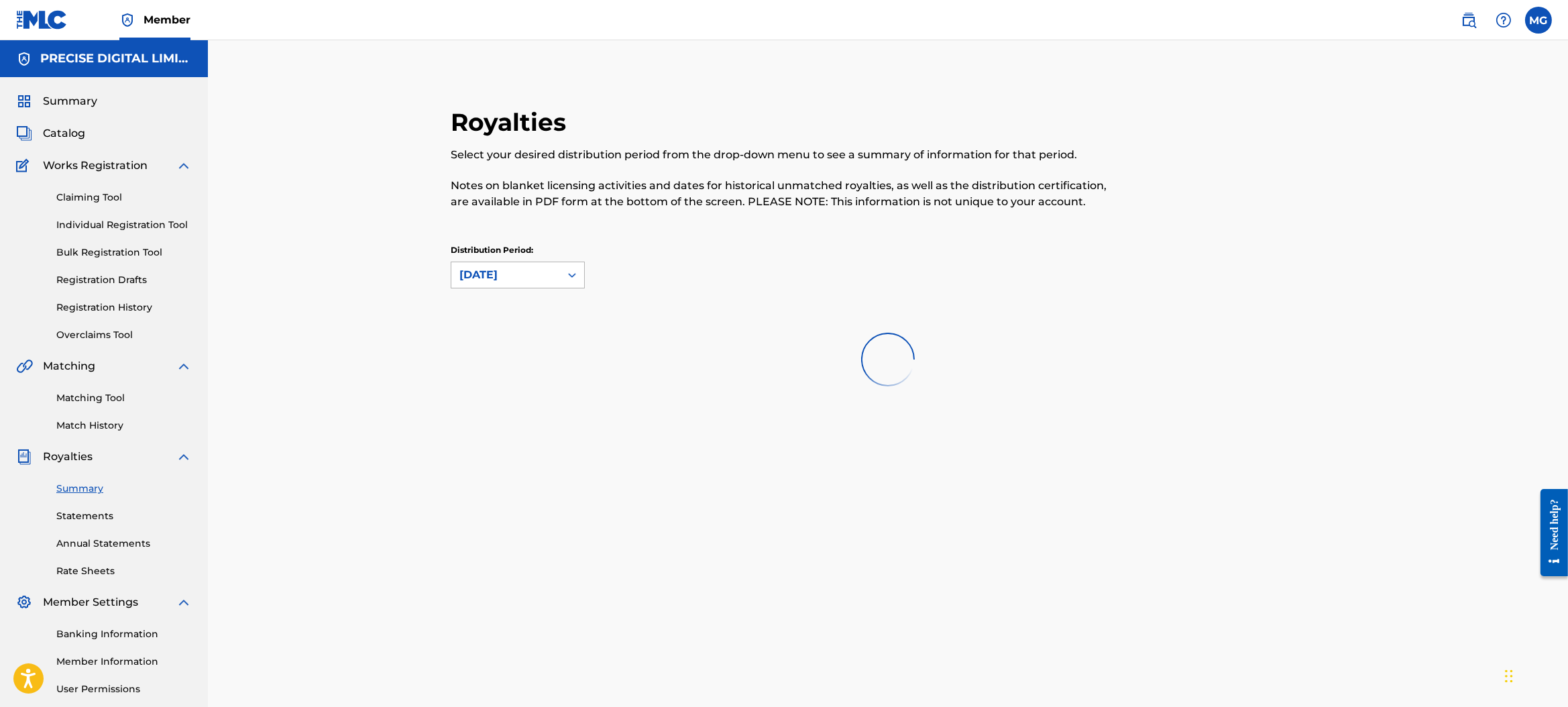
click at [568, 281] on icon at bounding box center [571, 275] width 13 height 13
click at [621, 228] on div "Royalties Select your desired distribution period from the drop-down menu to se…" at bounding box center [887, 204] width 875 height 194
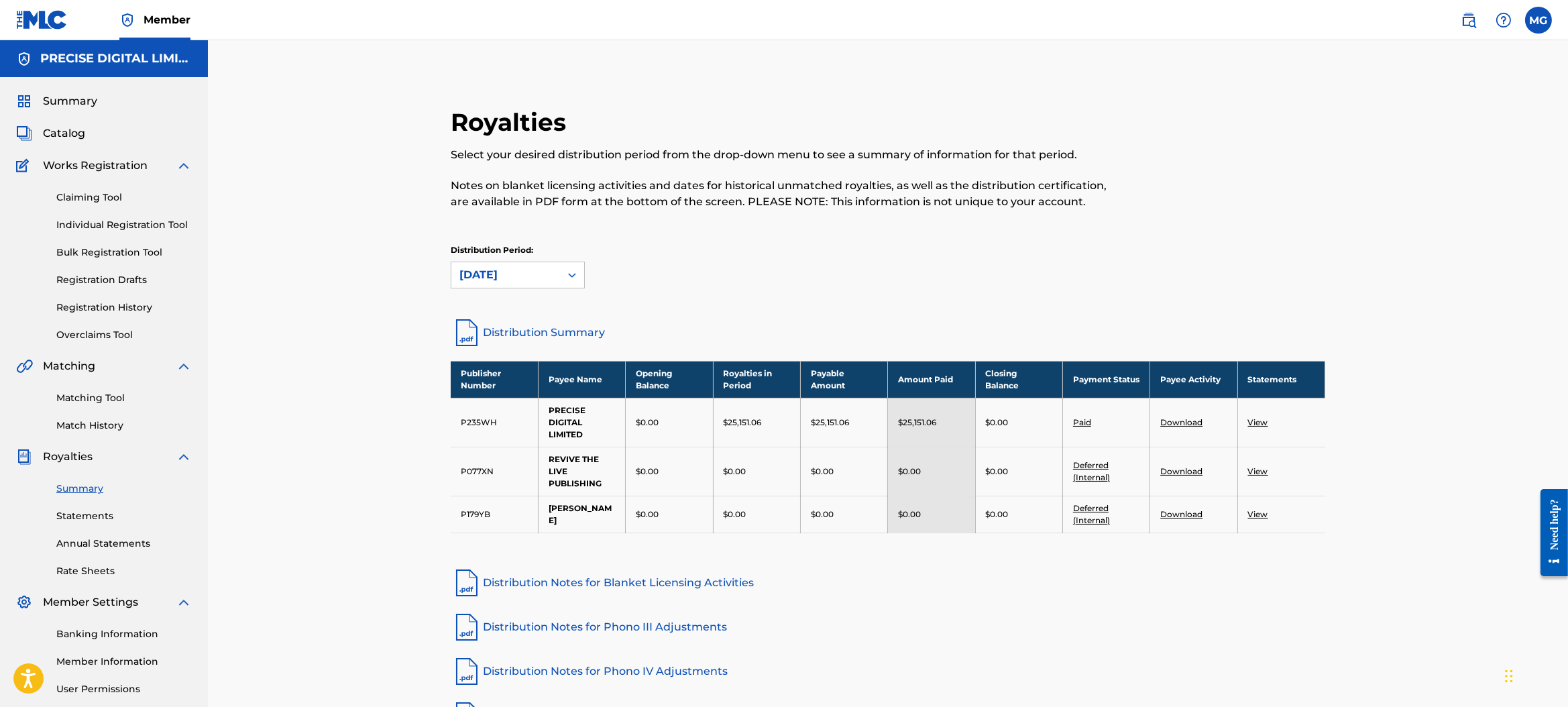
click at [91, 577] on link "Rate Sheets" at bounding box center [124, 572] width 135 height 14
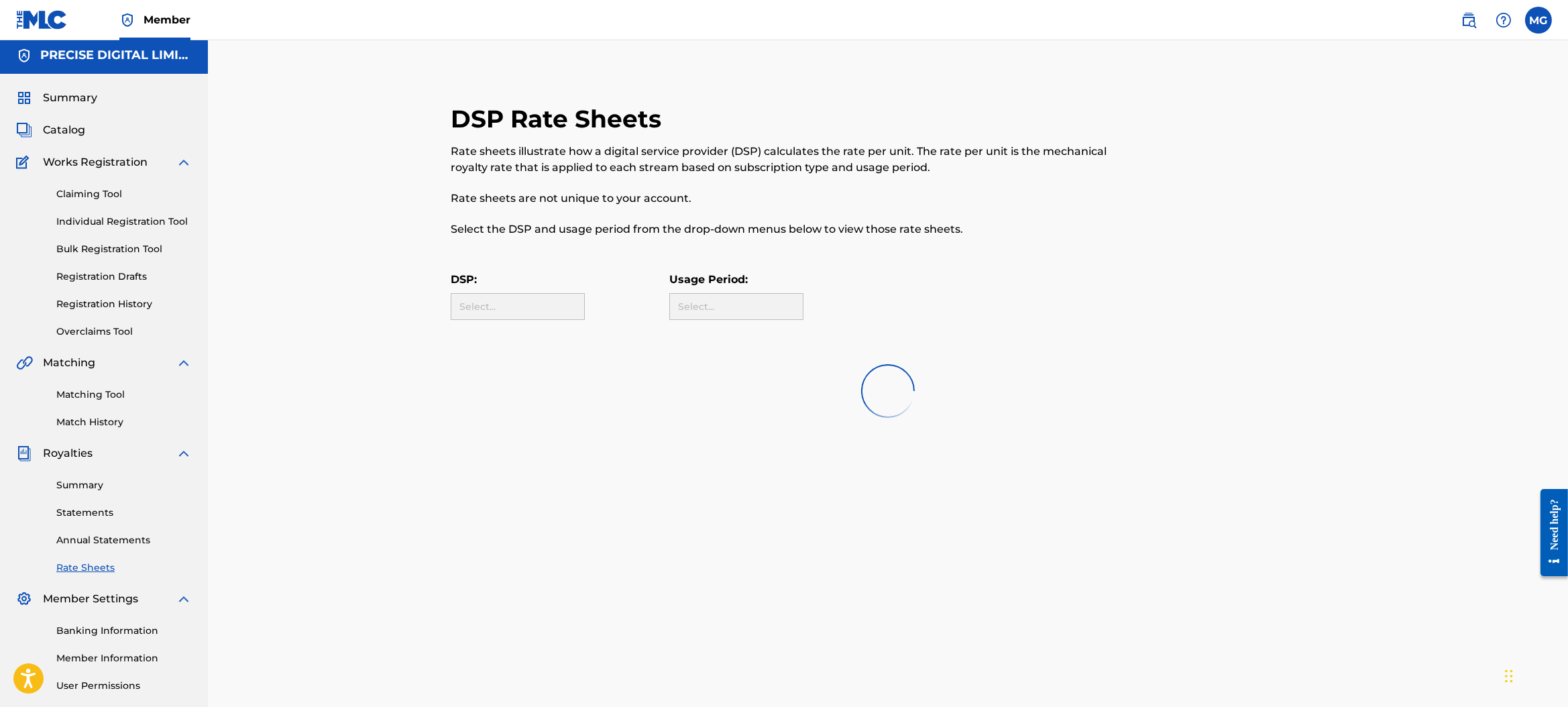
scroll to position [2, 0]
drag, startPoint x: 697, startPoint y: 210, endPoint x: 599, endPoint y: 281, distance: 121.0
click at [690, 213] on div "Rate sheets illustrate how a digital service provider (DSP) calculates the rate…" at bounding box center [787, 192] width 673 height 94
drag, startPoint x: 599, startPoint y: 281, endPoint x: 544, endPoint y: 304, distance: 59.6
click at [599, 281] on div "DSP: All" at bounding box center [560, 297] width 218 height 48
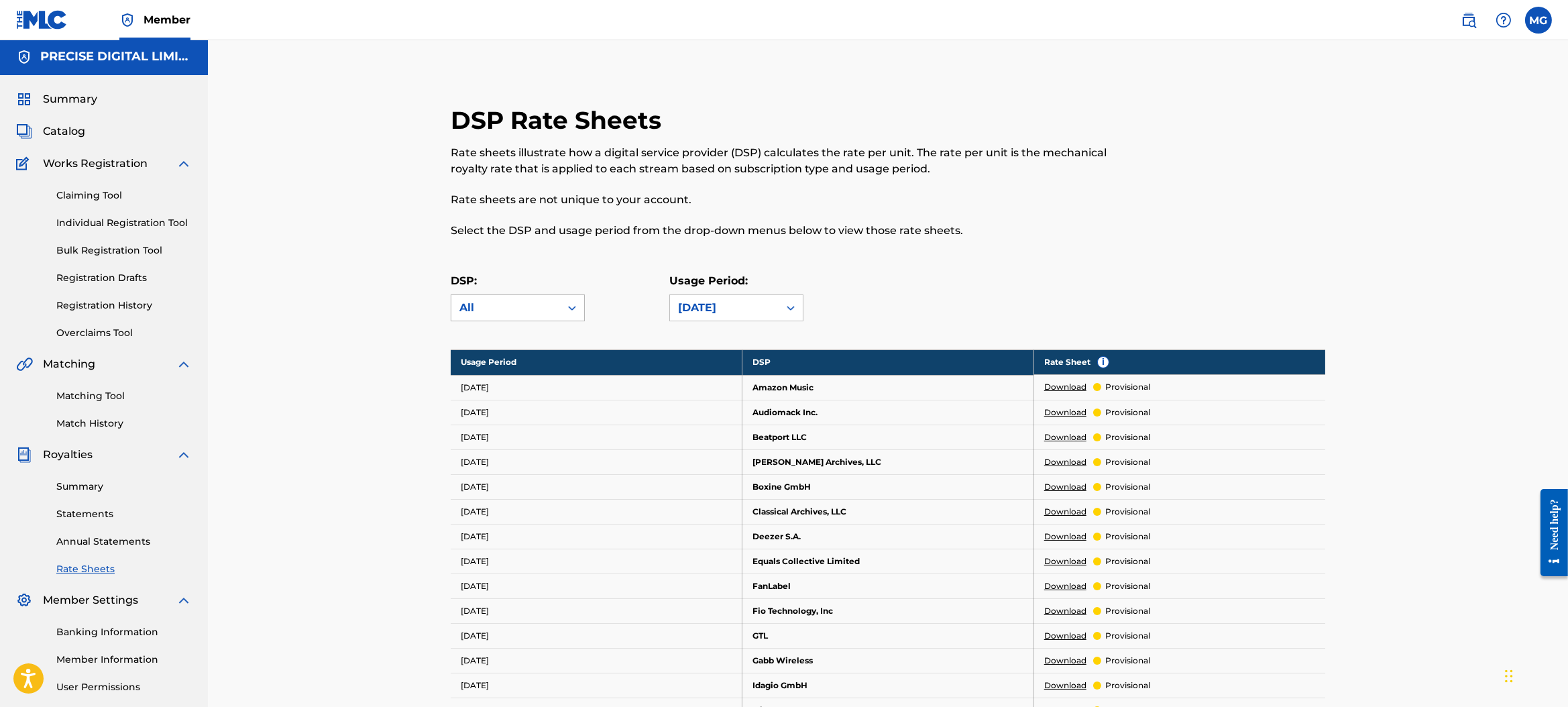
click at [544, 304] on div "All" at bounding box center [505, 308] width 92 height 16
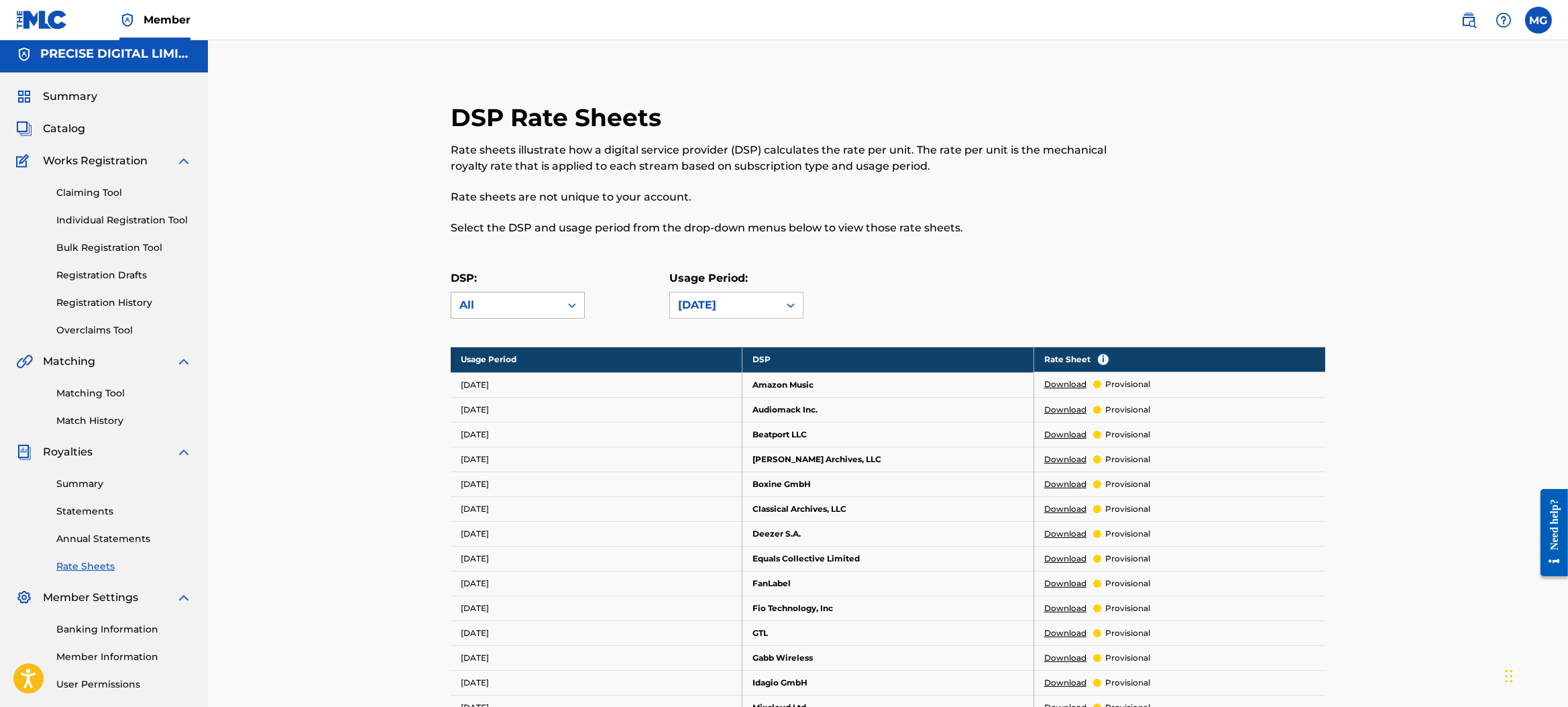
drag, startPoint x: 564, startPoint y: 280, endPoint x: 523, endPoint y: 294, distance: 43.3
click at [564, 280] on p "DSP:" at bounding box center [518, 279] width 134 height 16
click at [144, 541] on link "Annual Statements" at bounding box center [124, 539] width 135 height 14
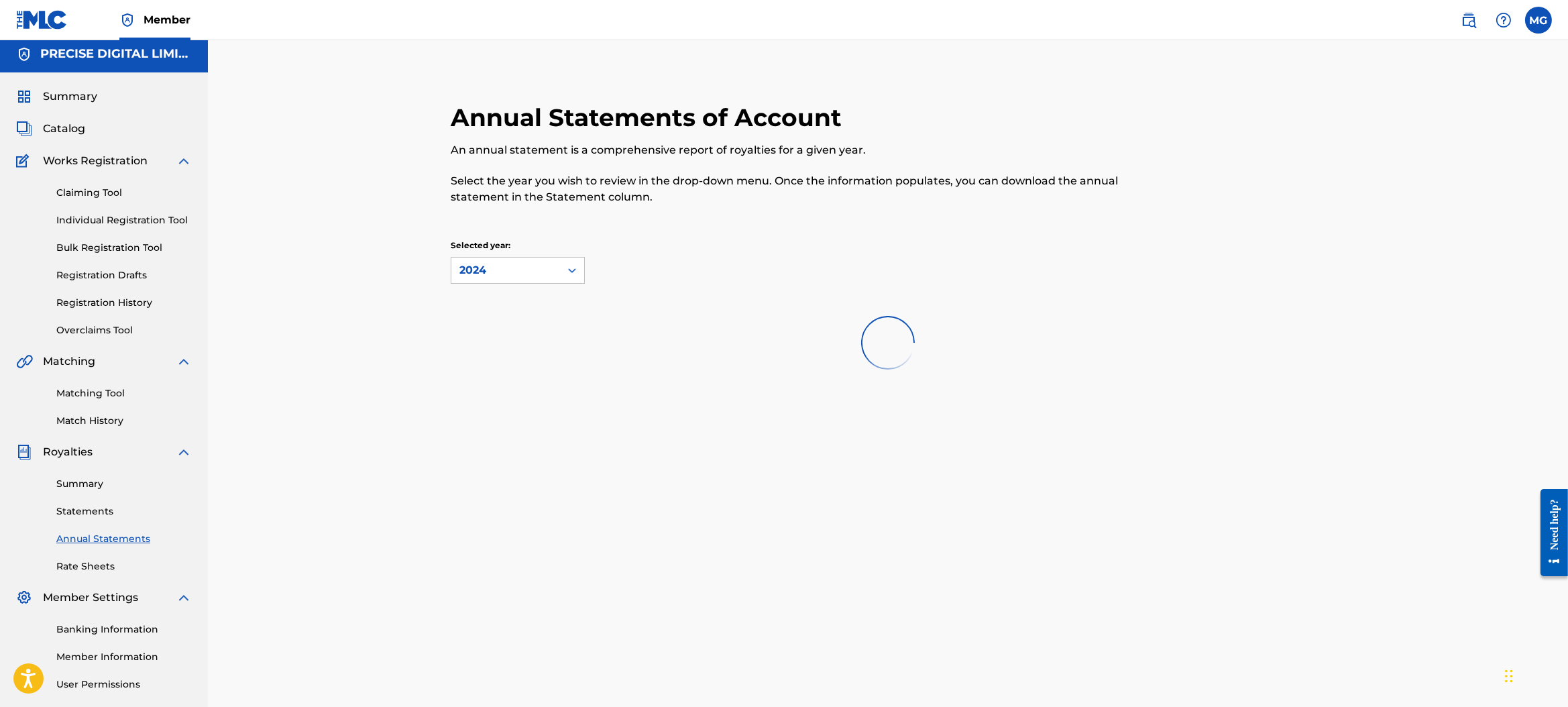
scroll to position [1, 0]
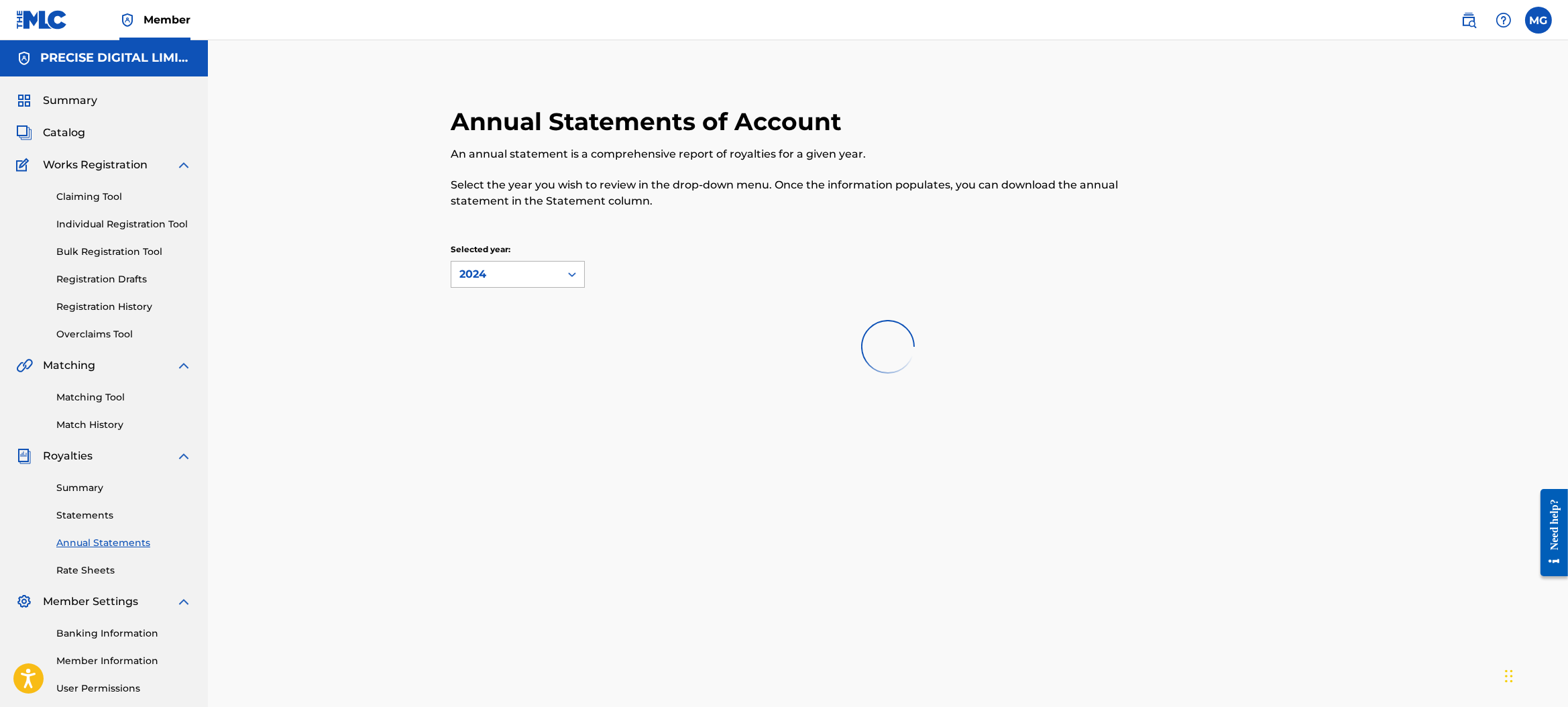
click at [532, 274] on div "2024" at bounding box center [505, 274] width 92 height 16
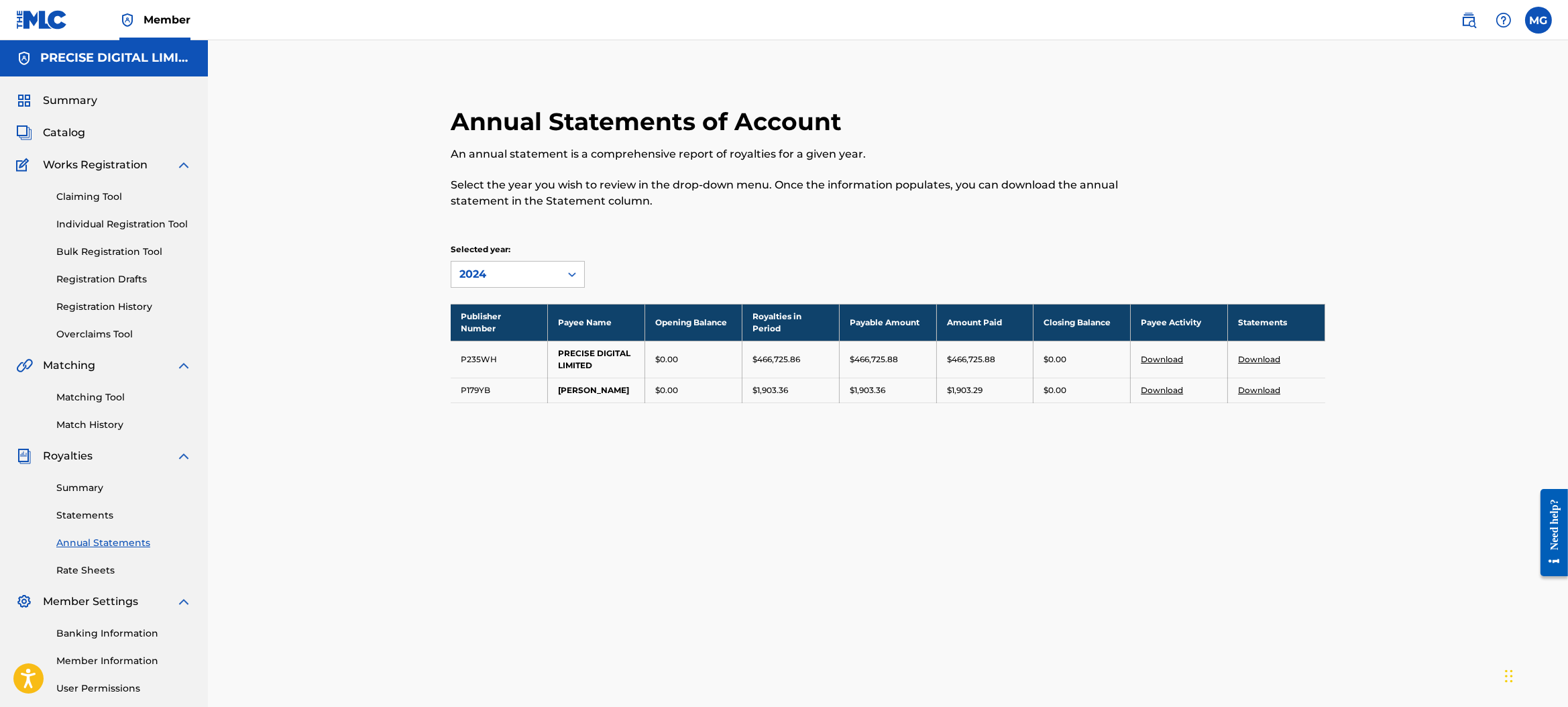
click at [544, 272] on div "2024" at bounding box center [505, 274] width 92 height 16
click at [117, 511] on link "Statements" at bounding box center [124, 516] width 135 height 14
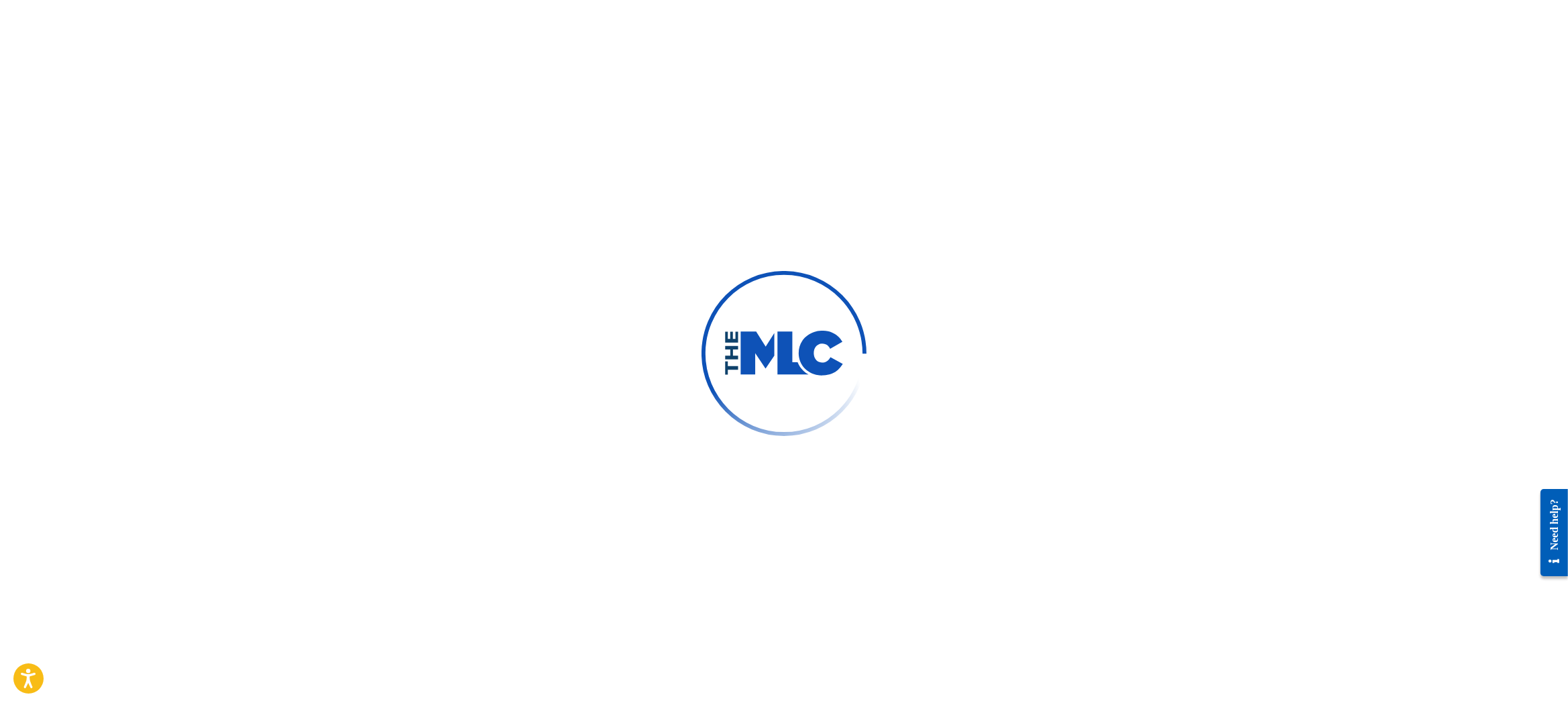
scroll to position [1, 0]
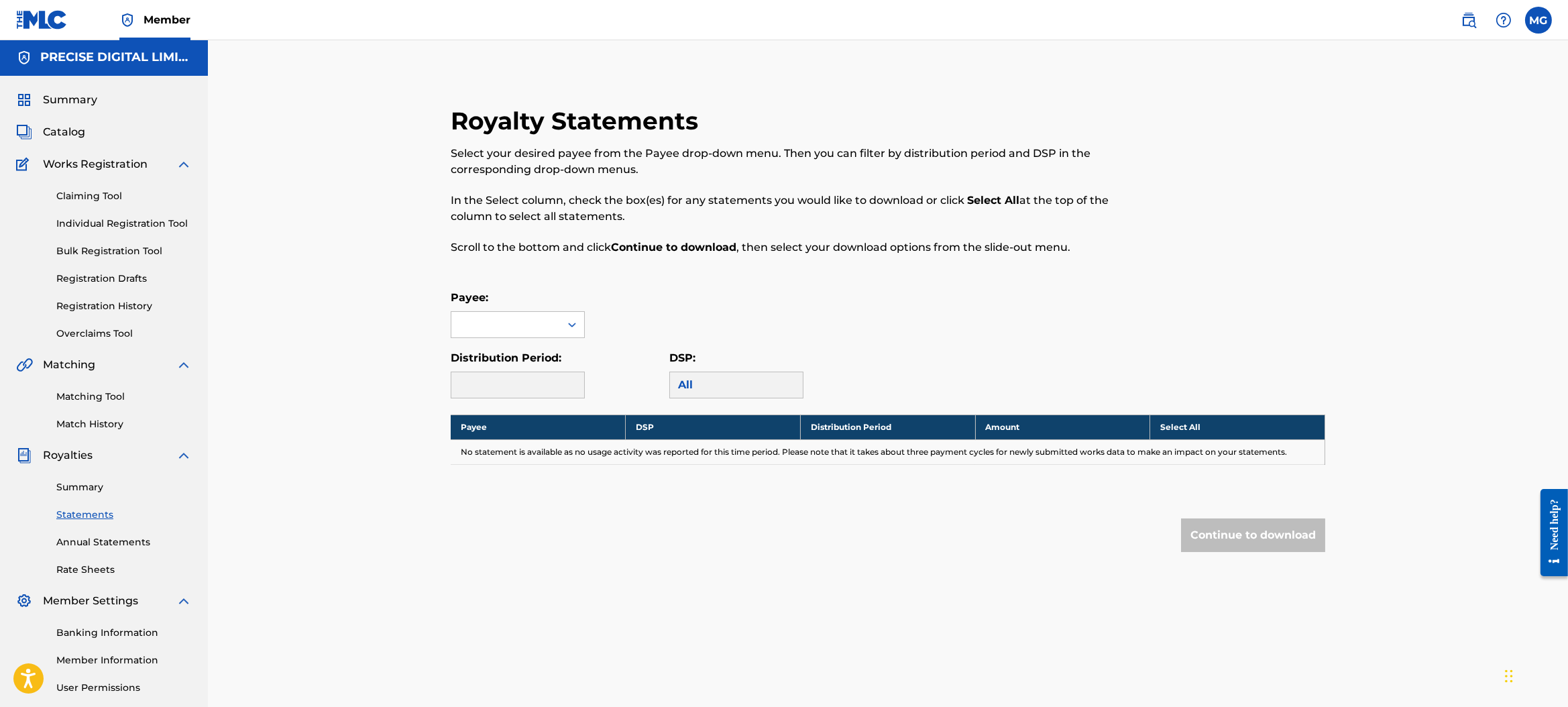
click at [602, 293] on div "Royalty Statements Select your desired payee from the Payee drop-down menu. The…" at bounding box center [887, 356] width 907 height 500
click at [578, 312] on div at bounding box center [518, 325] width 134 height 27
click at [541, 361] on div "PRECISE DIGITAL LIMITED" at bounding box center [518, 363] width 133 height 49
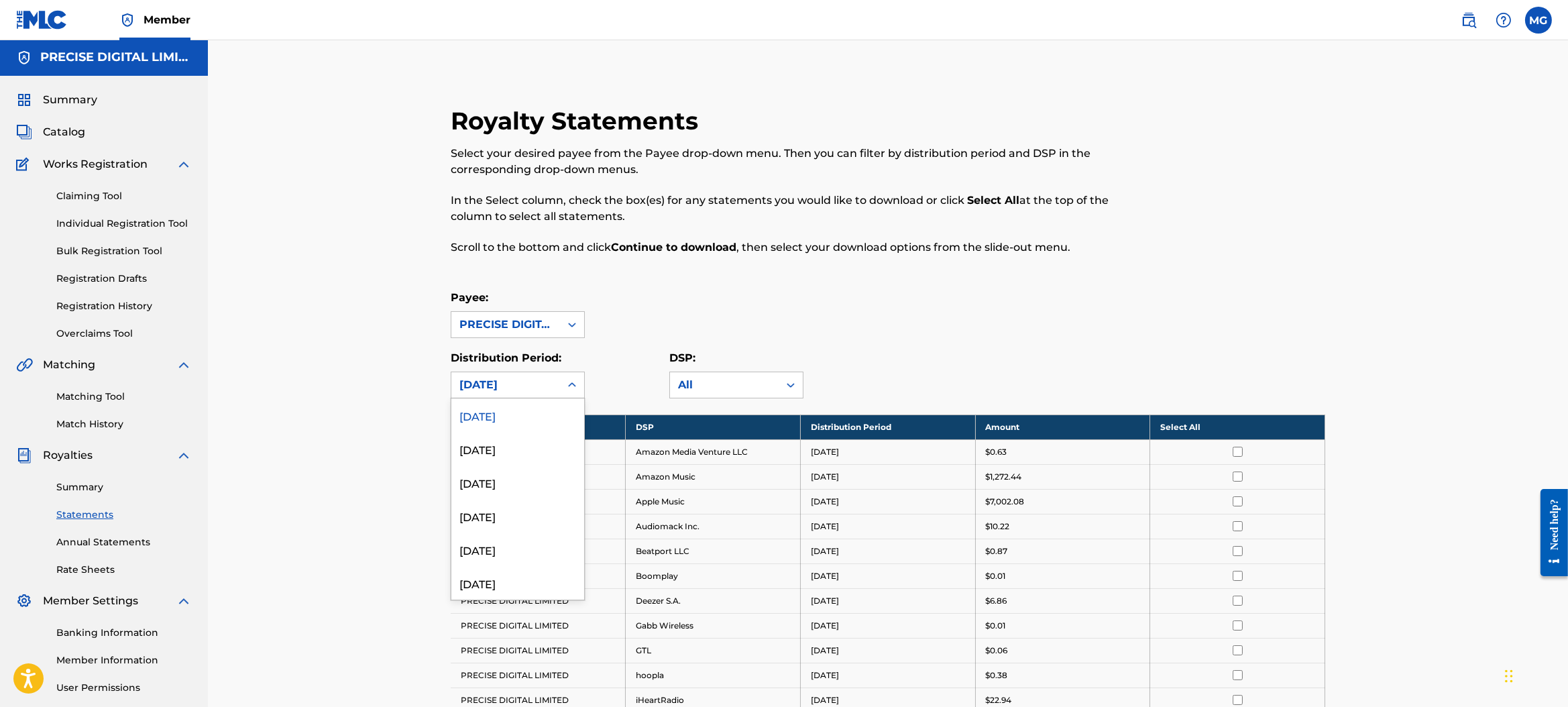
click at [527, 378] on div "[DATE]" at bounding box center [505, 385] width 92 height 16
click at [777, 277] on div "Royalty Statements Select your desired payee from the Payee drop-down menu. The…" at bounding box center [887, 653] width 907 height 1096
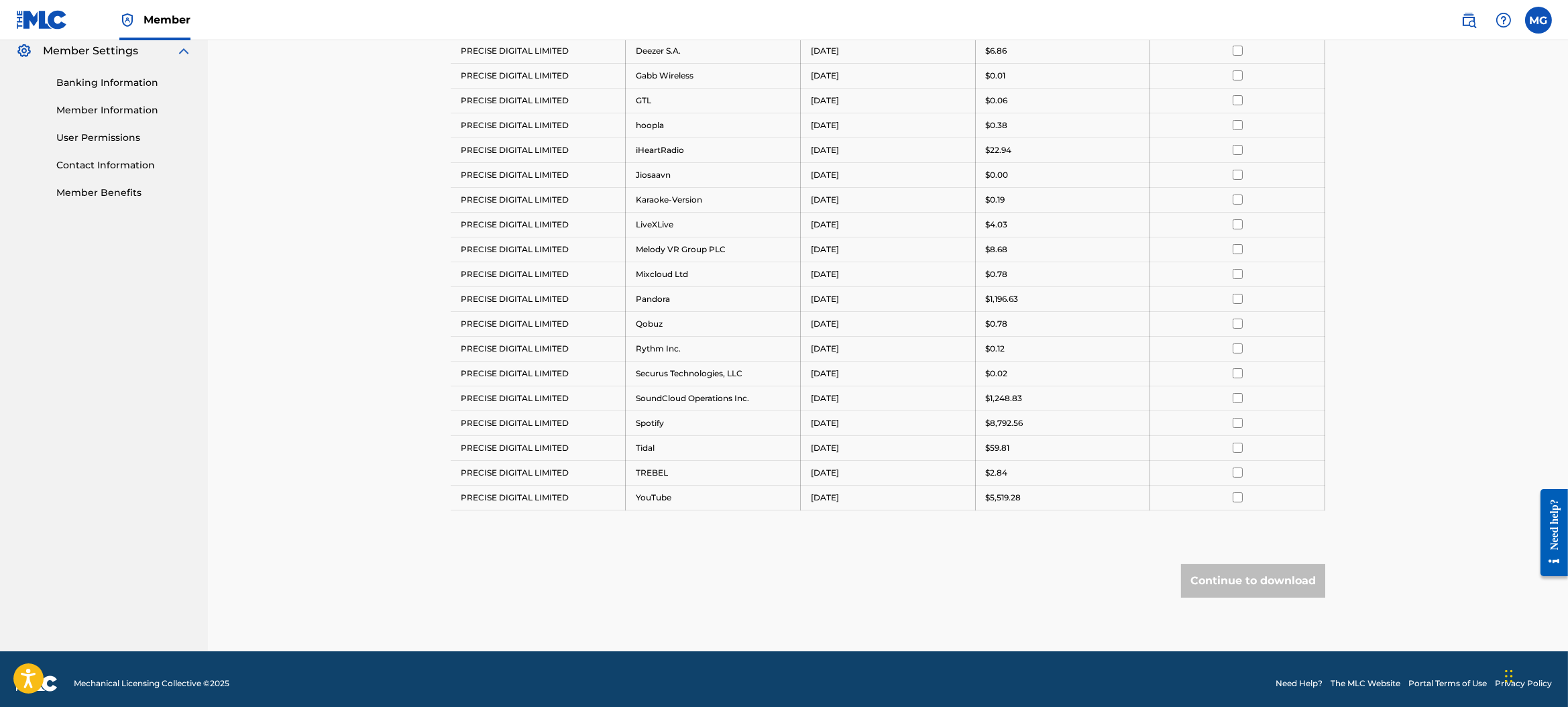
scroll to position [0, 0]
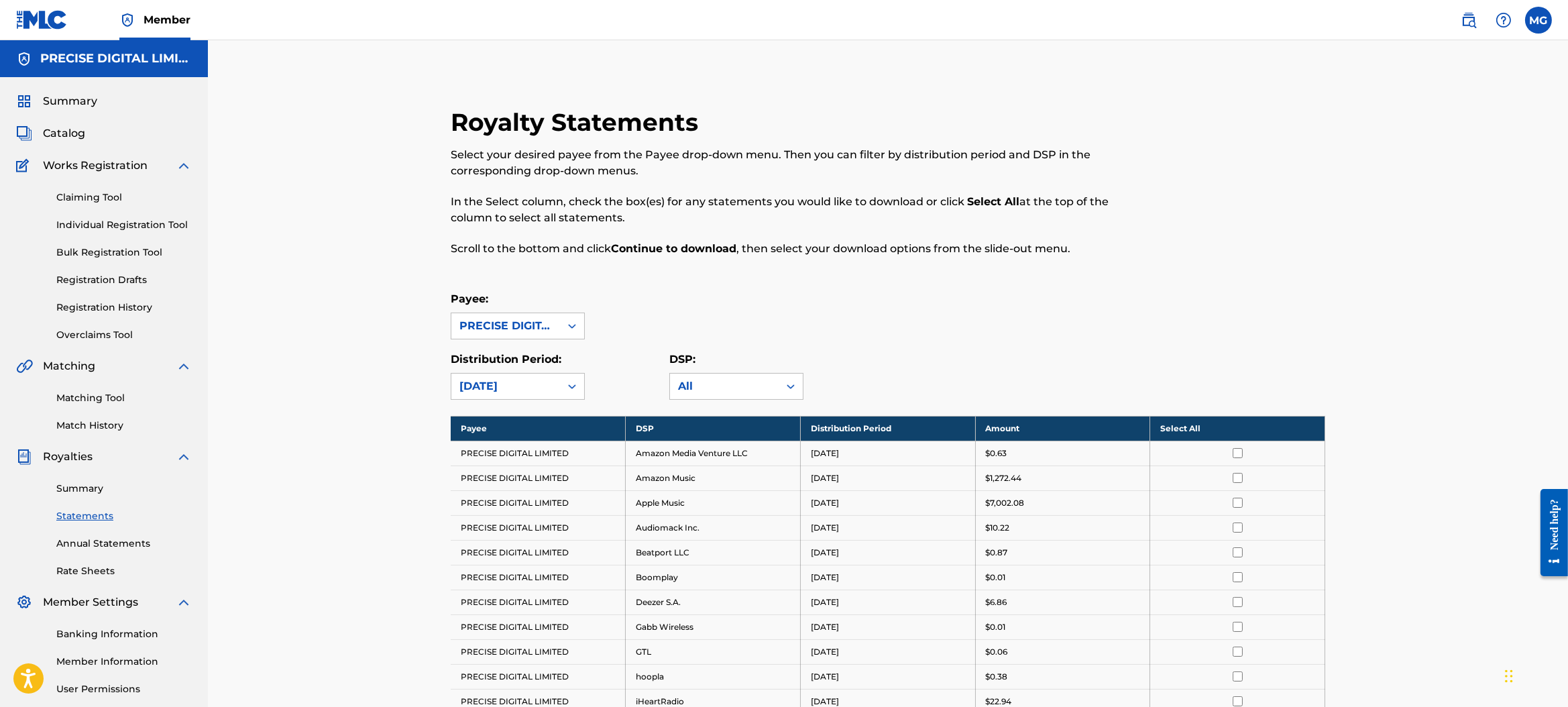
click at [90, 515] on link "Statements" at bounding box center [124, 517] width 135 height 14
click at [96, 498] on div "Summary Statements Annual Statements Rate Sheets" at bounding box center [104, 522] width 176 height 114
click at [98, 494] on link "Summary" at bounding box center [124, 489] width 135 height 14
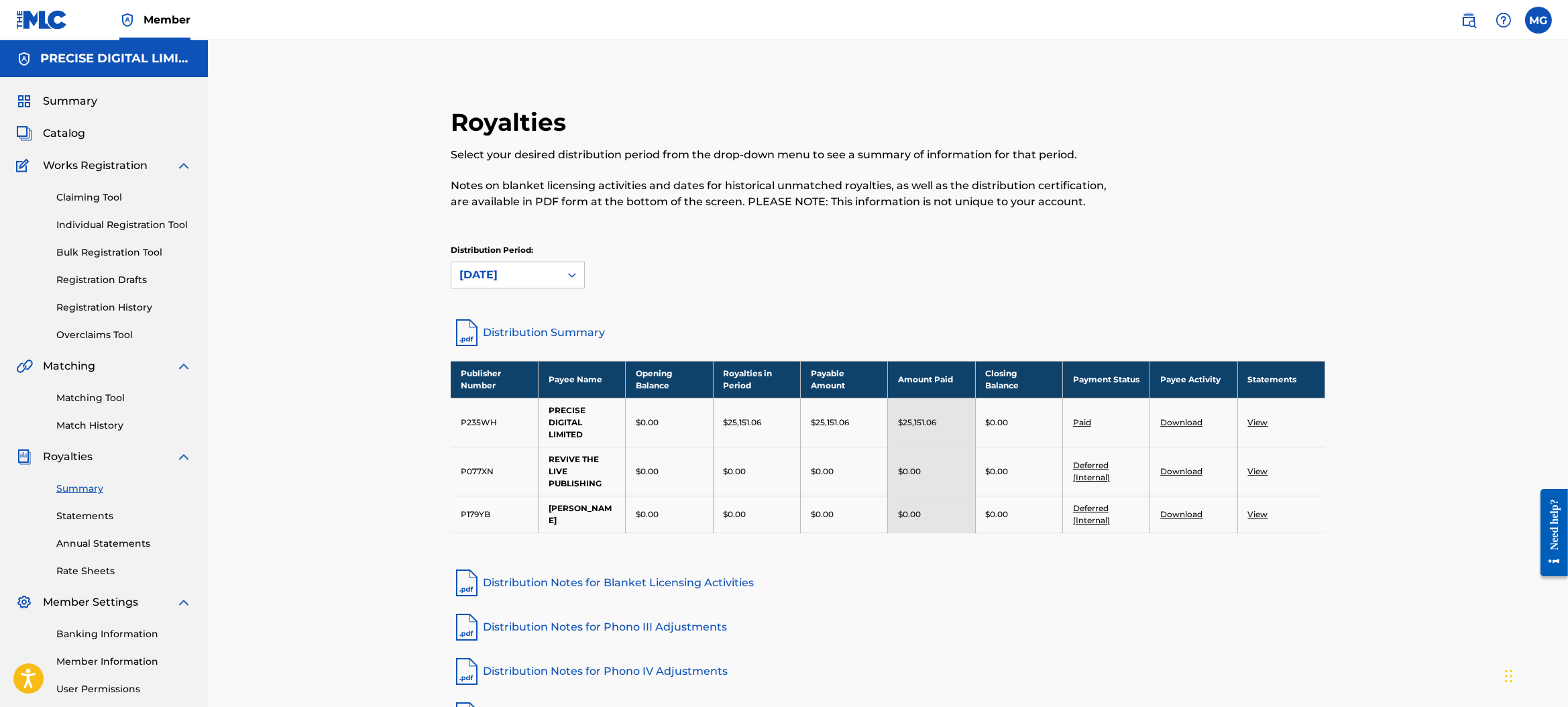
click at [448, 336] on div "Royalties Select your desired distribution period from the drop-down menu to se…" at bounding box center [887, 442] width 907 height 669
click at [458, 326] on img at bounding box center [467, 333] width 32 height 32
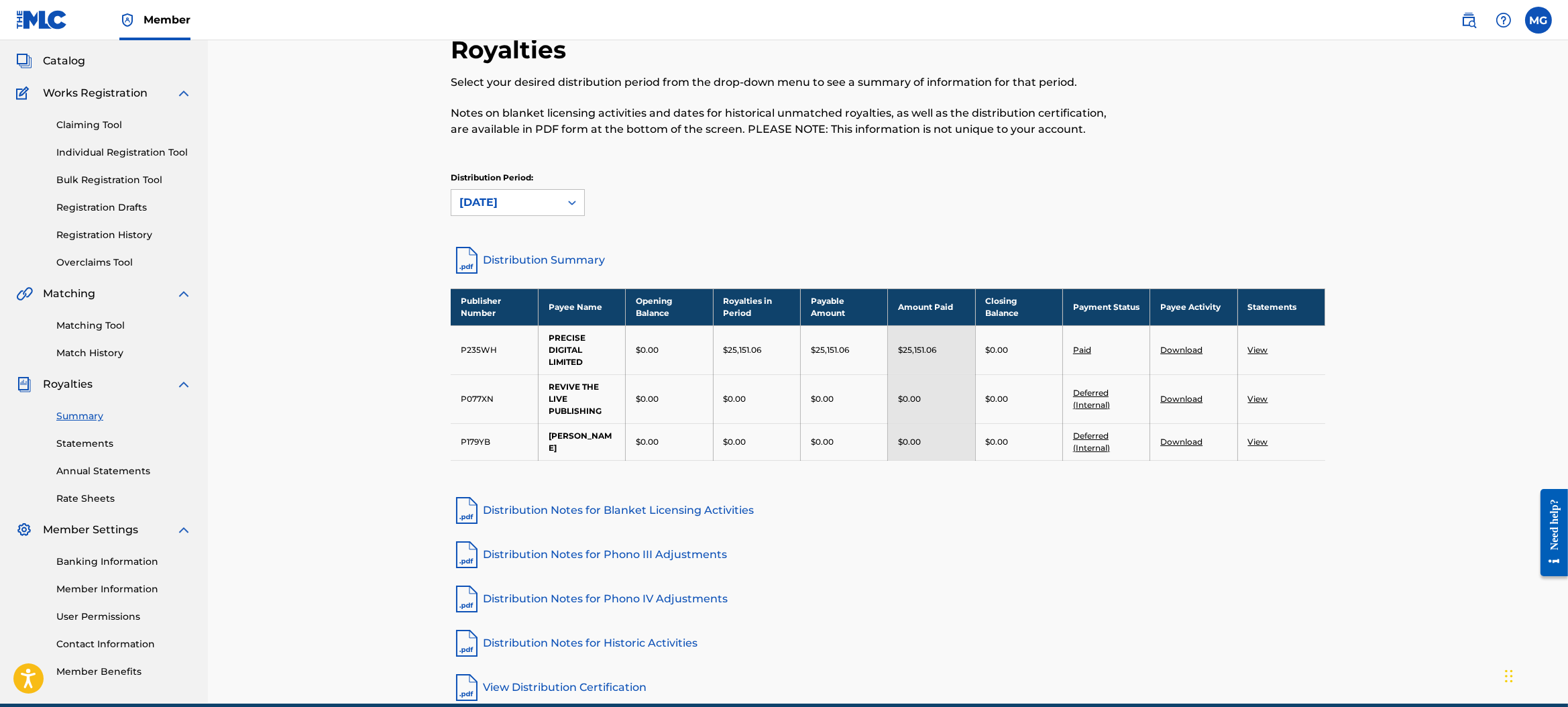
scroll to position [132, 0]
